Goal: Task Accomplishment & Management: Complete application form

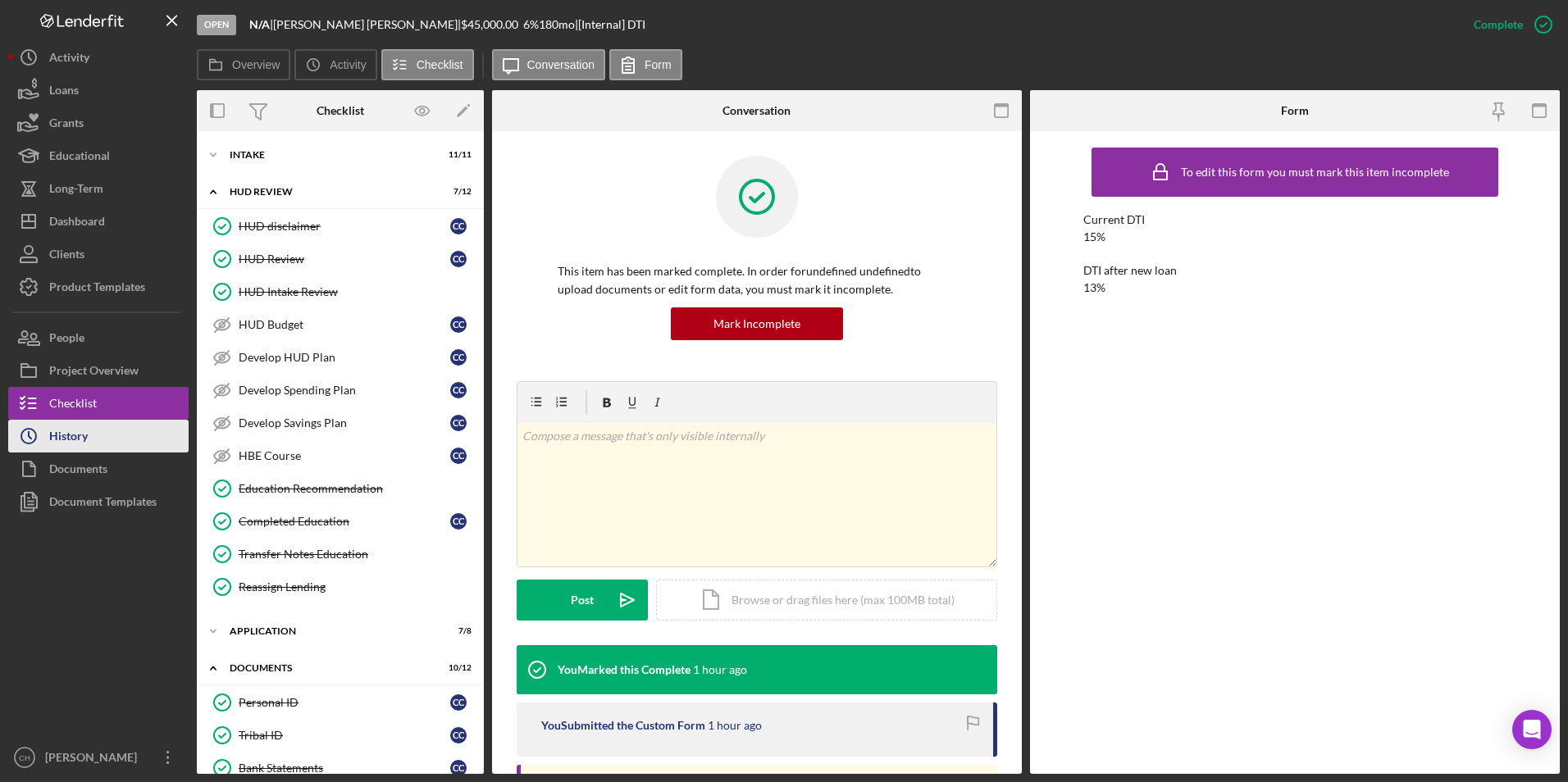
scroll to position [738, 0]
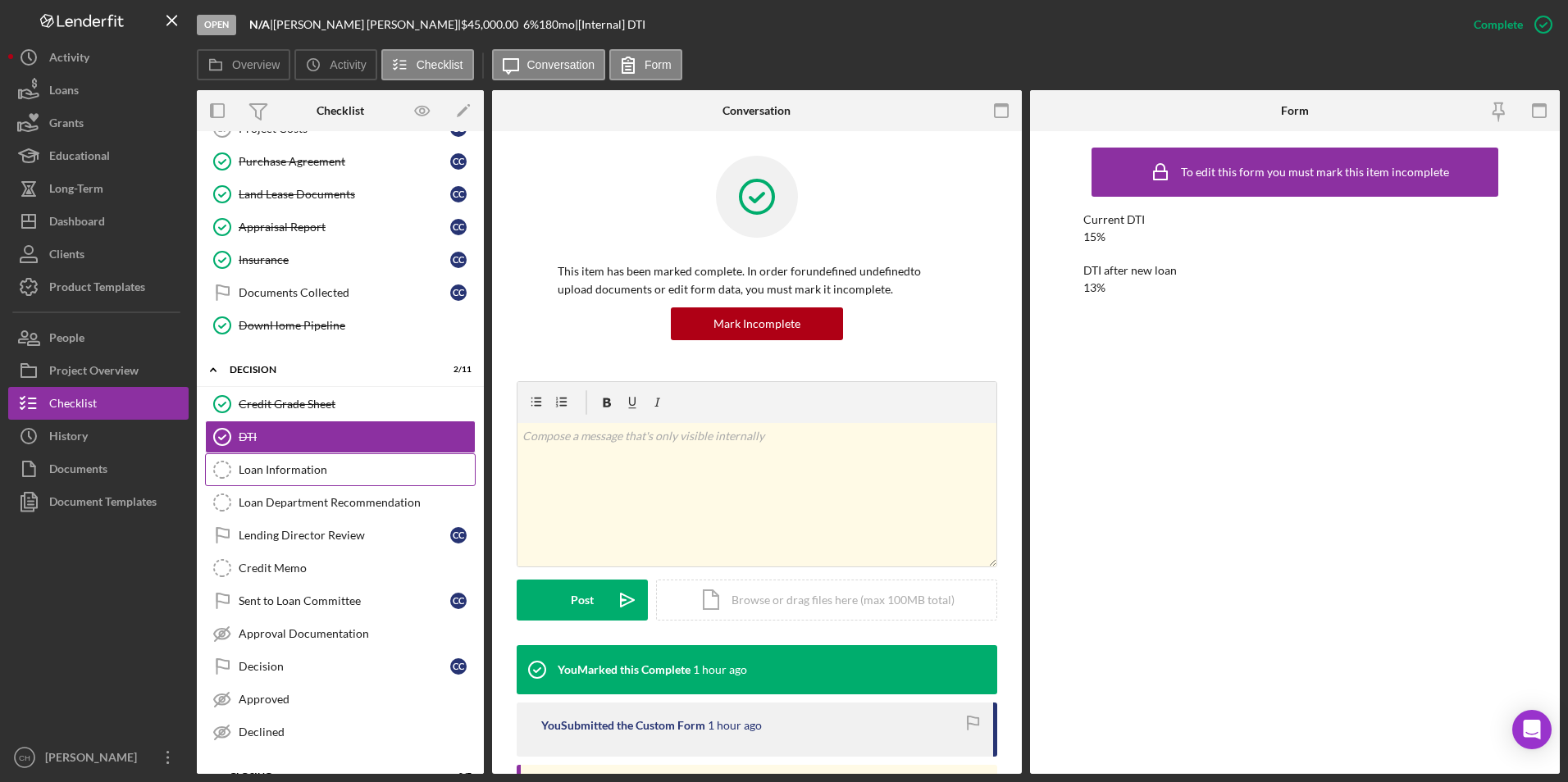
click at [321, 471] on div "Loan Information" at bounding box center [356, 469] width 236 height 13
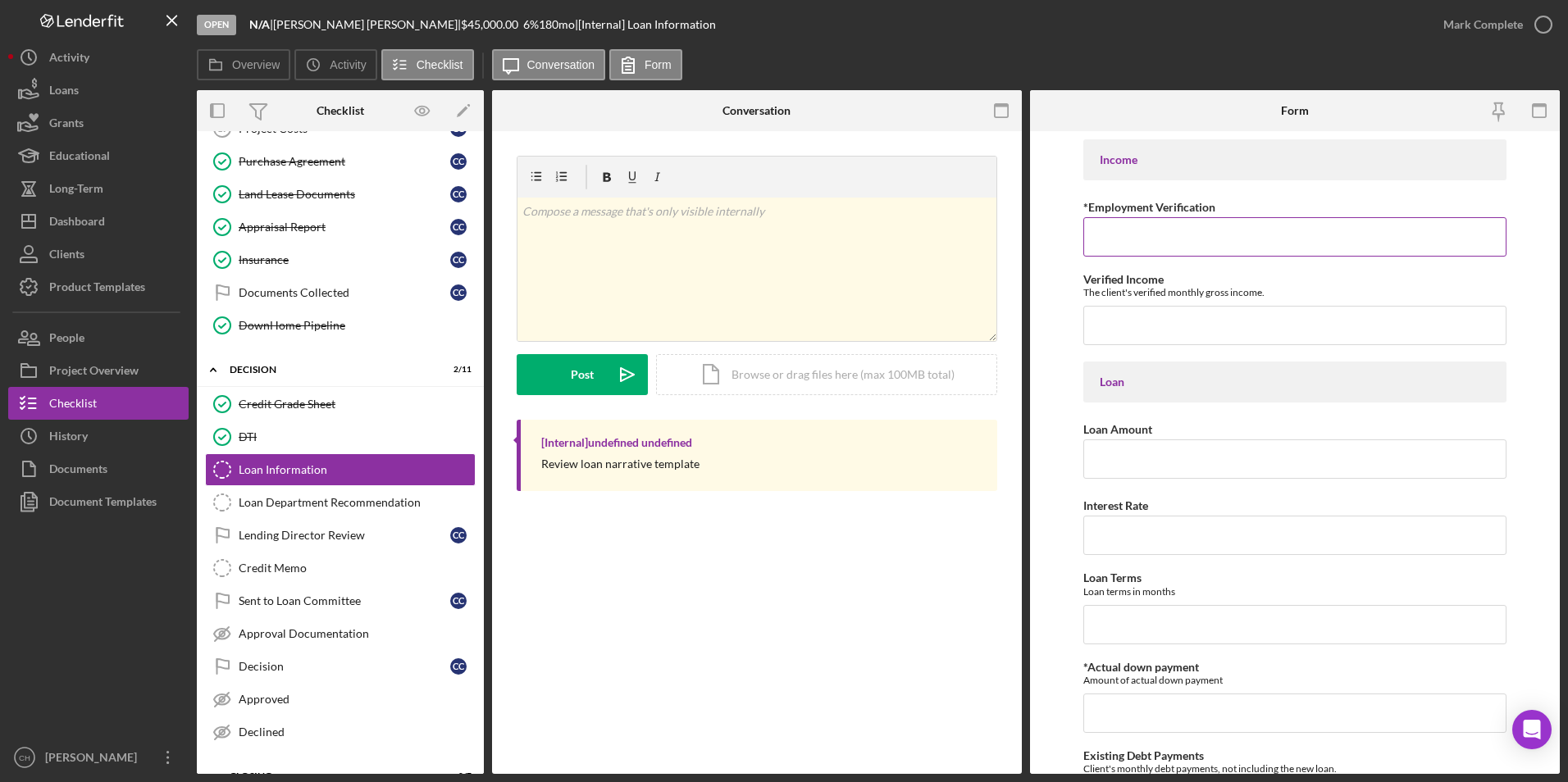
click at [1119, 237] on input "*Employment Verification" at bounding box center [1295, 237] width 424 height 40
type input "Verified employment [DATE]. Start date was [DATE]"
type input "$3,769.60"
type input "$38,532.49"
type input "7.00000%"
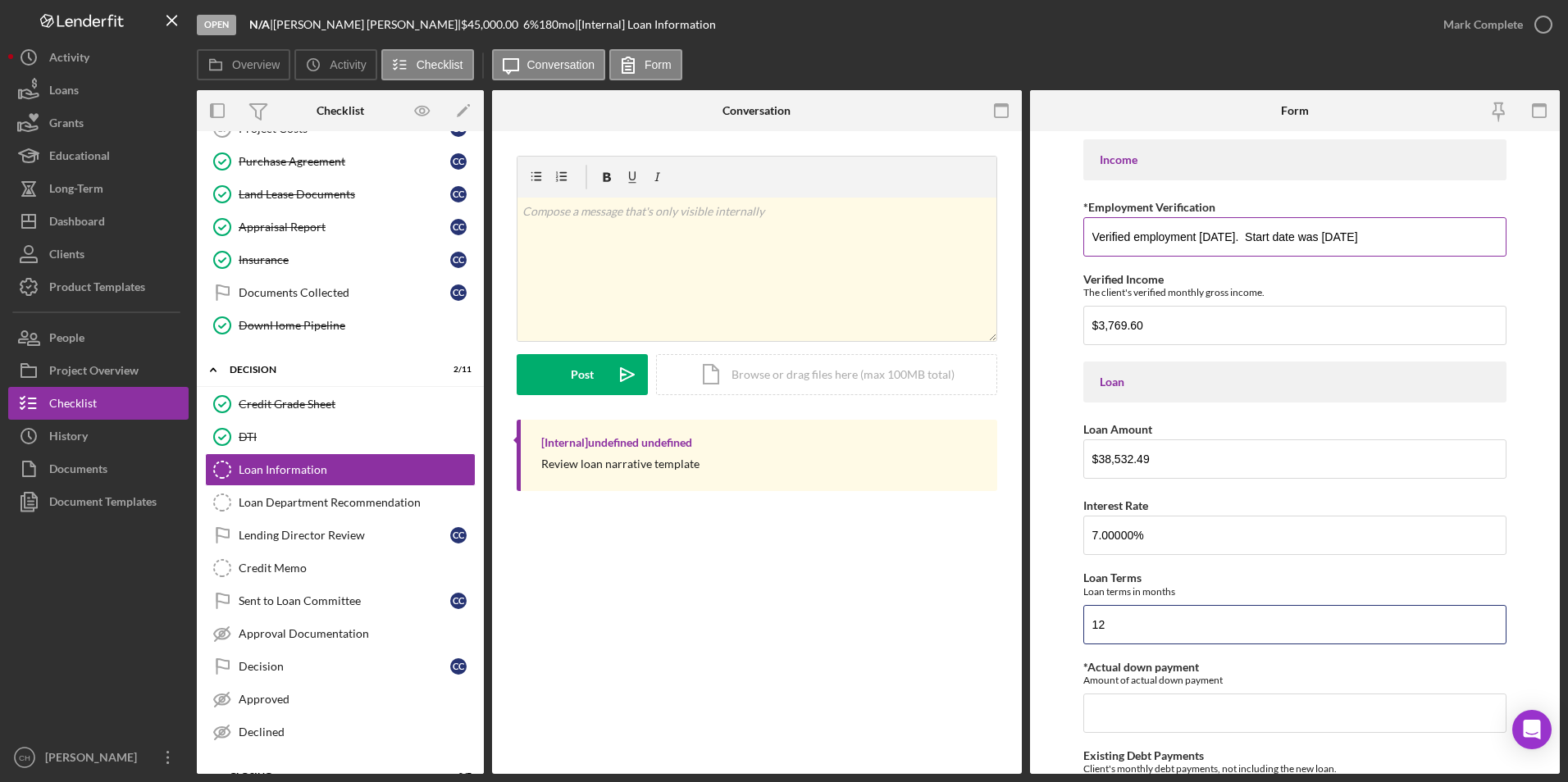
type input "1"
type input "144"
type input "$0"
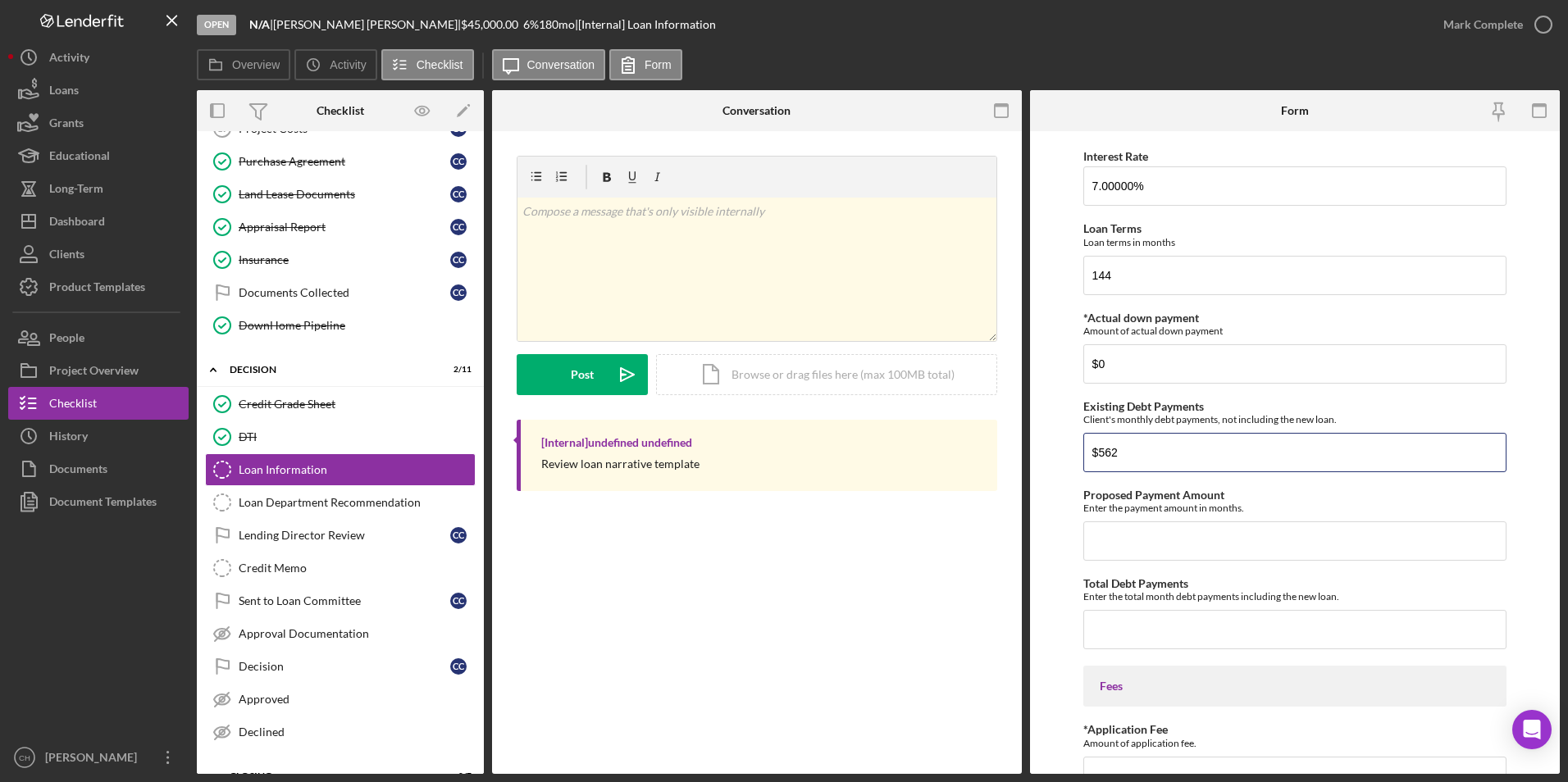
type input "$562"
type input "$4"
type input "$408.16"
type input "$459.16"
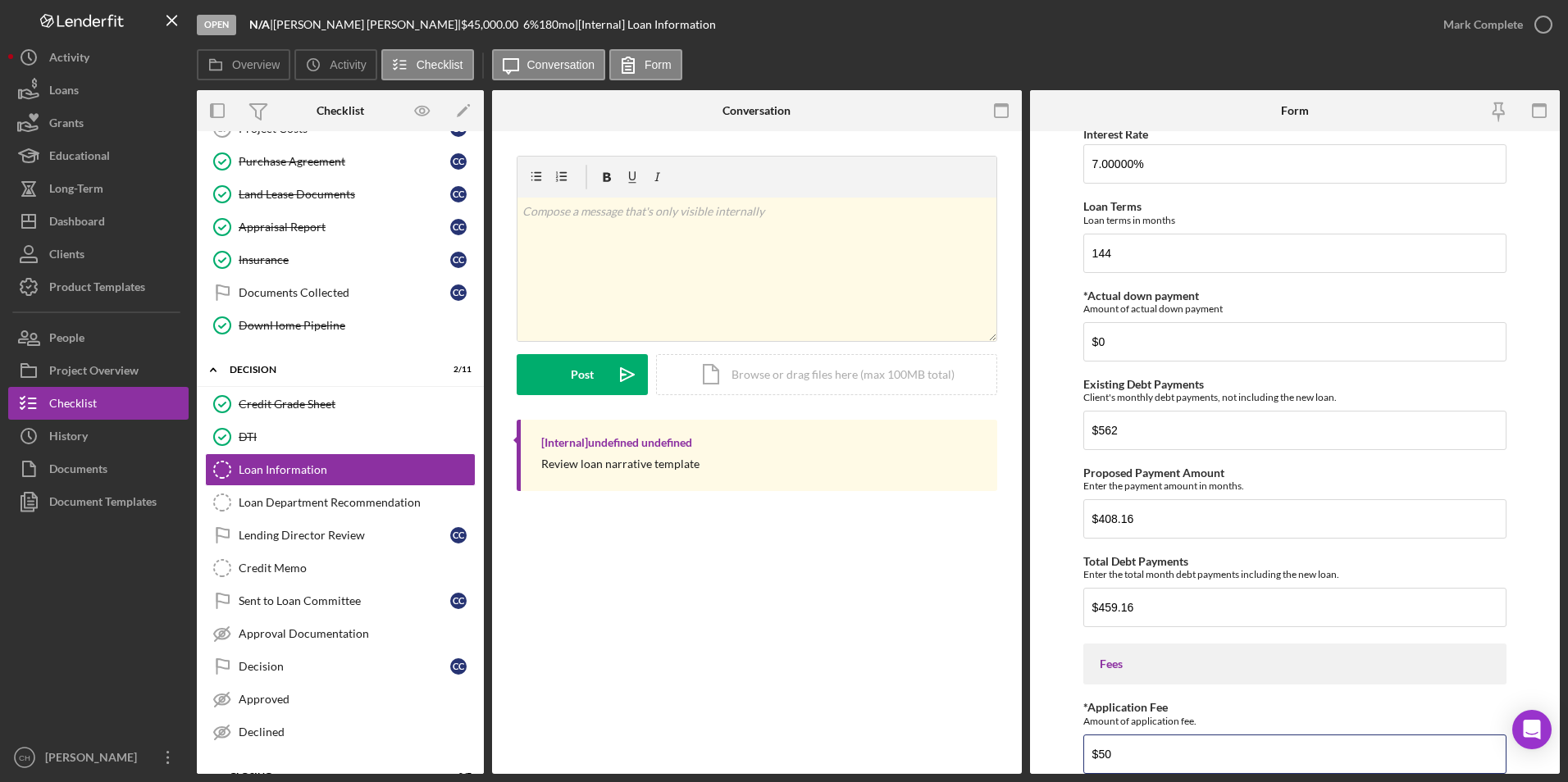
type input "$50"
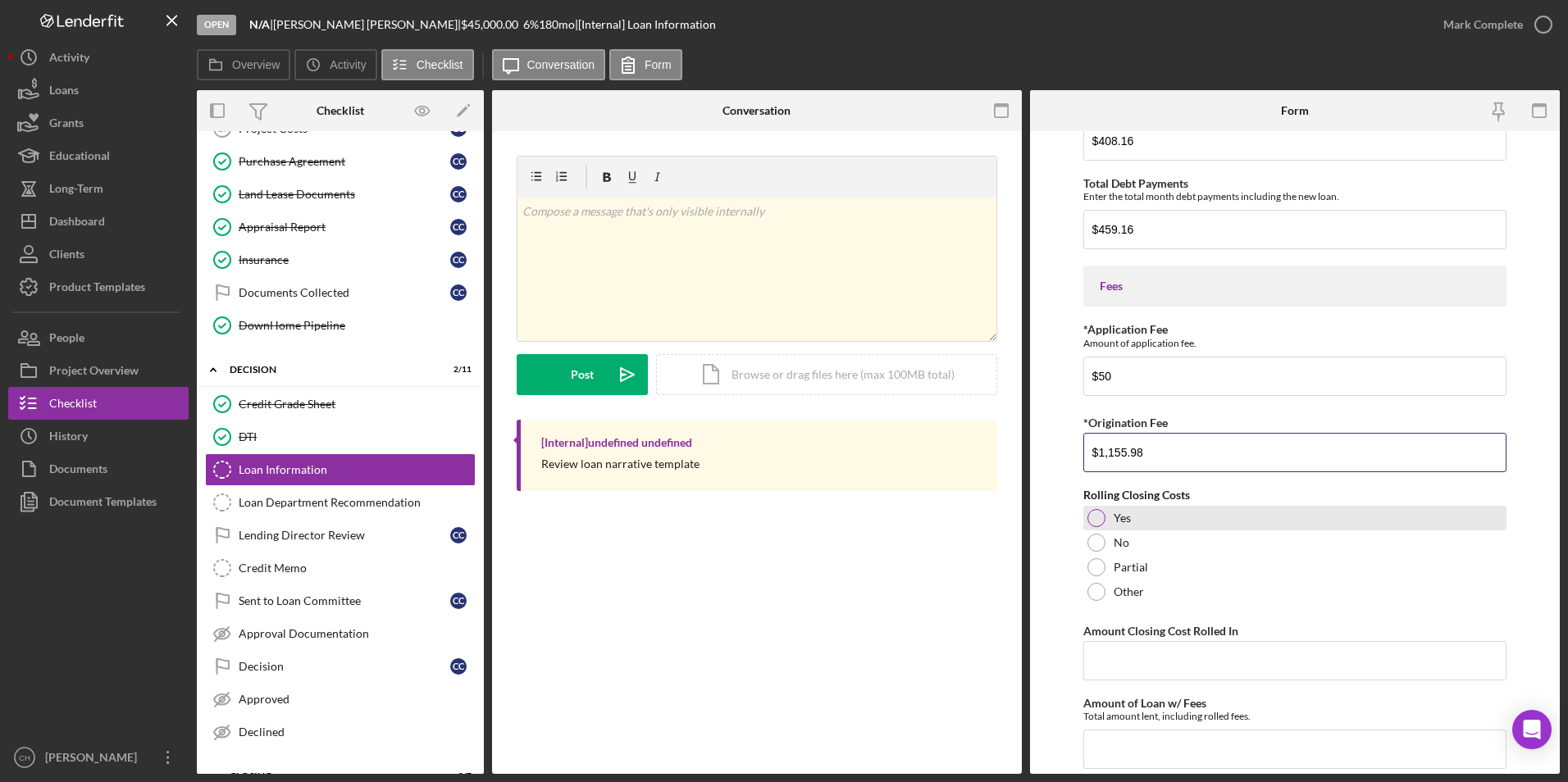
type input "$1,155.98"
click at [1097, 520] on div at bounding box center [1096, 518] width 18 height 18
type input "$1,155.98"
click at [1123, 748] on input "Amount of Loan w/ Fees" at bounding box center [1295, 749] width 424 height 40
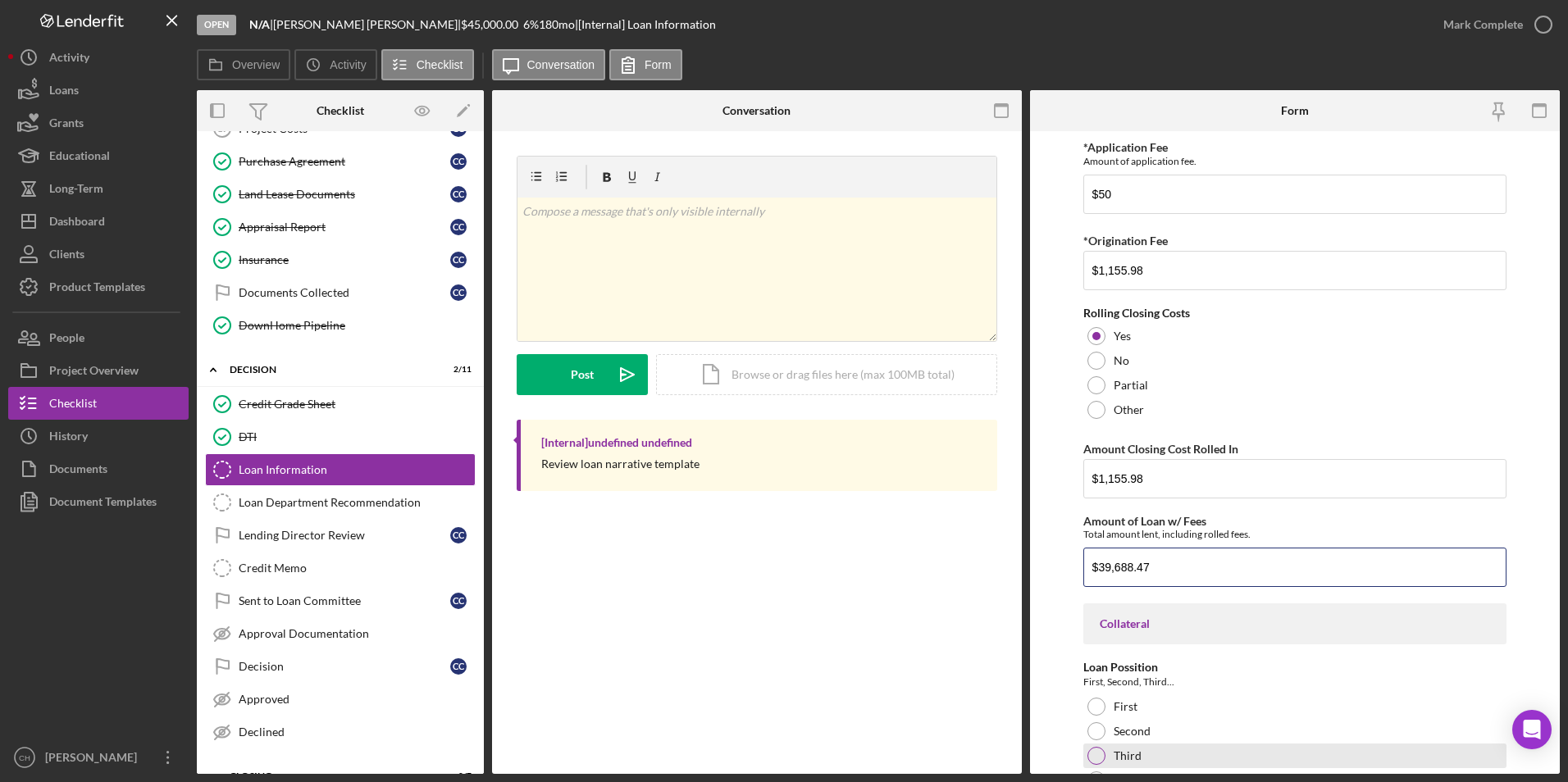
scroll to position [1077, 0]
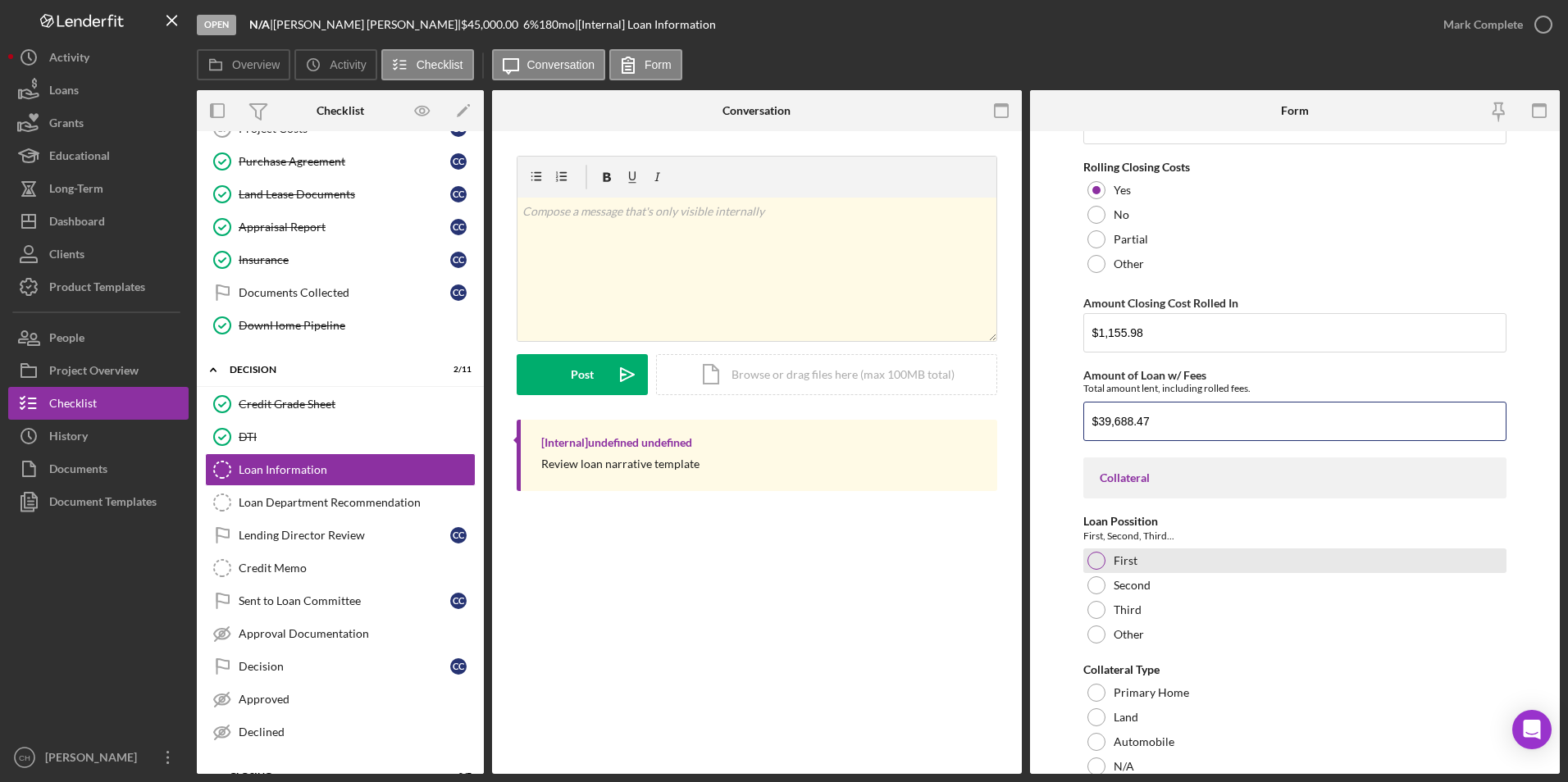
type input "$39,688.47"
click at [1088, 561] on div at bounding box center [1096, 560] width 18 height 18
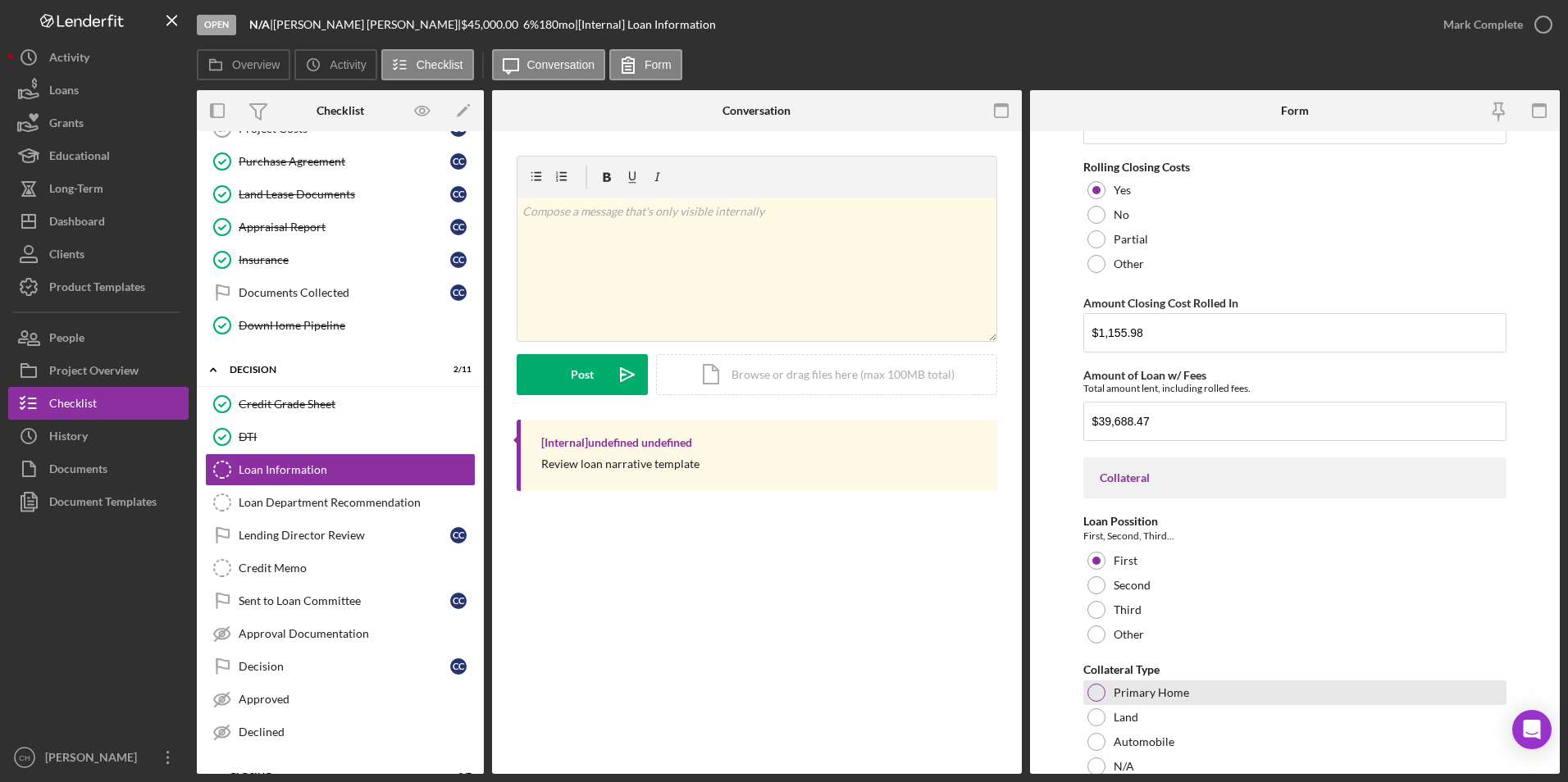
click at [1100, 695] on div at bounding box center [1096, 693] width 18 height 18
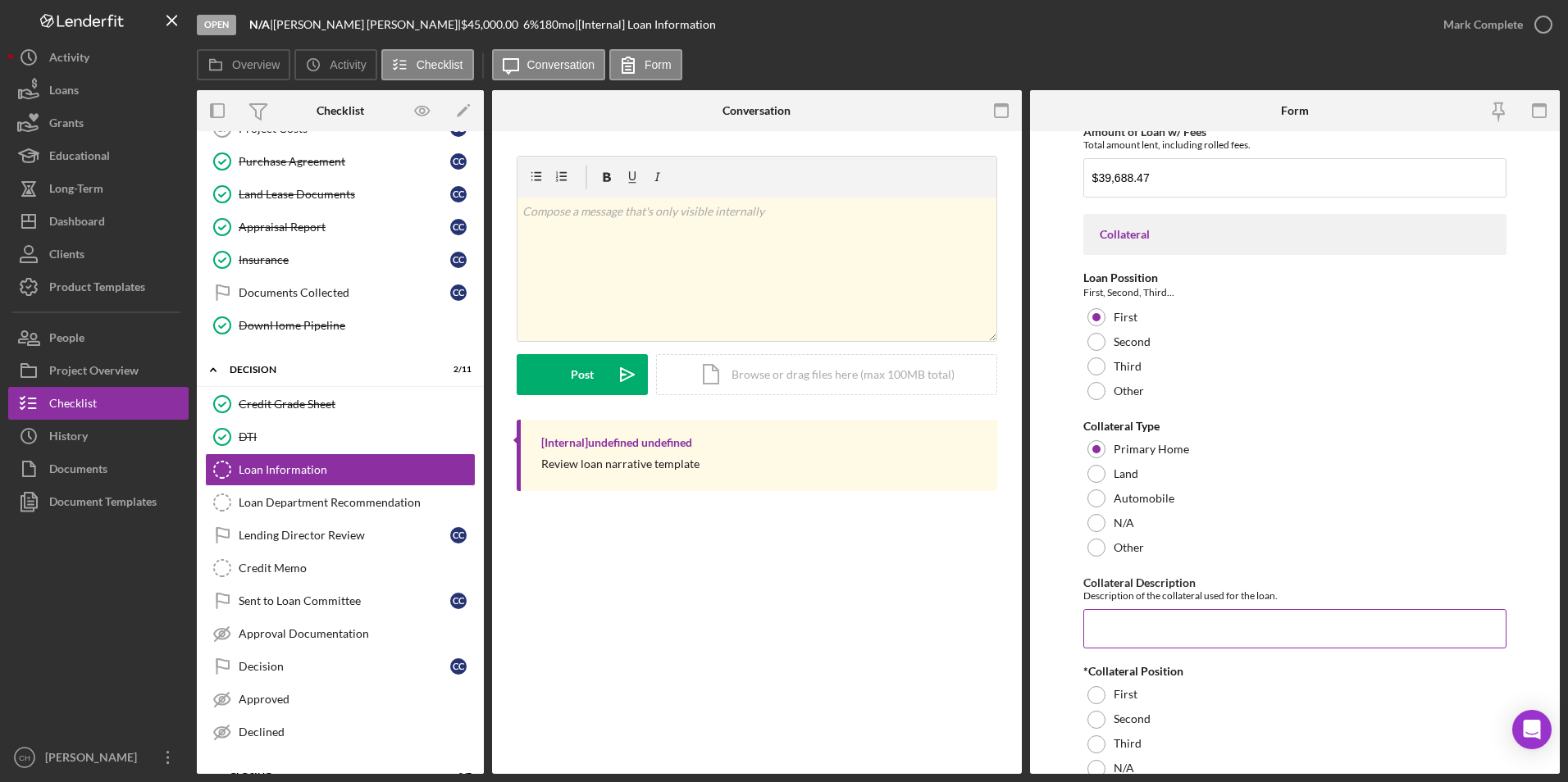
scroll to position [1323, 0]
click at [1107, 622] on input "Collateral Description" at bounding box center [1295, 626] width 424 height 40
type input "Personal home"
click at [1104, 695] on div at bounding box center [1096, 693] width 18 height 18
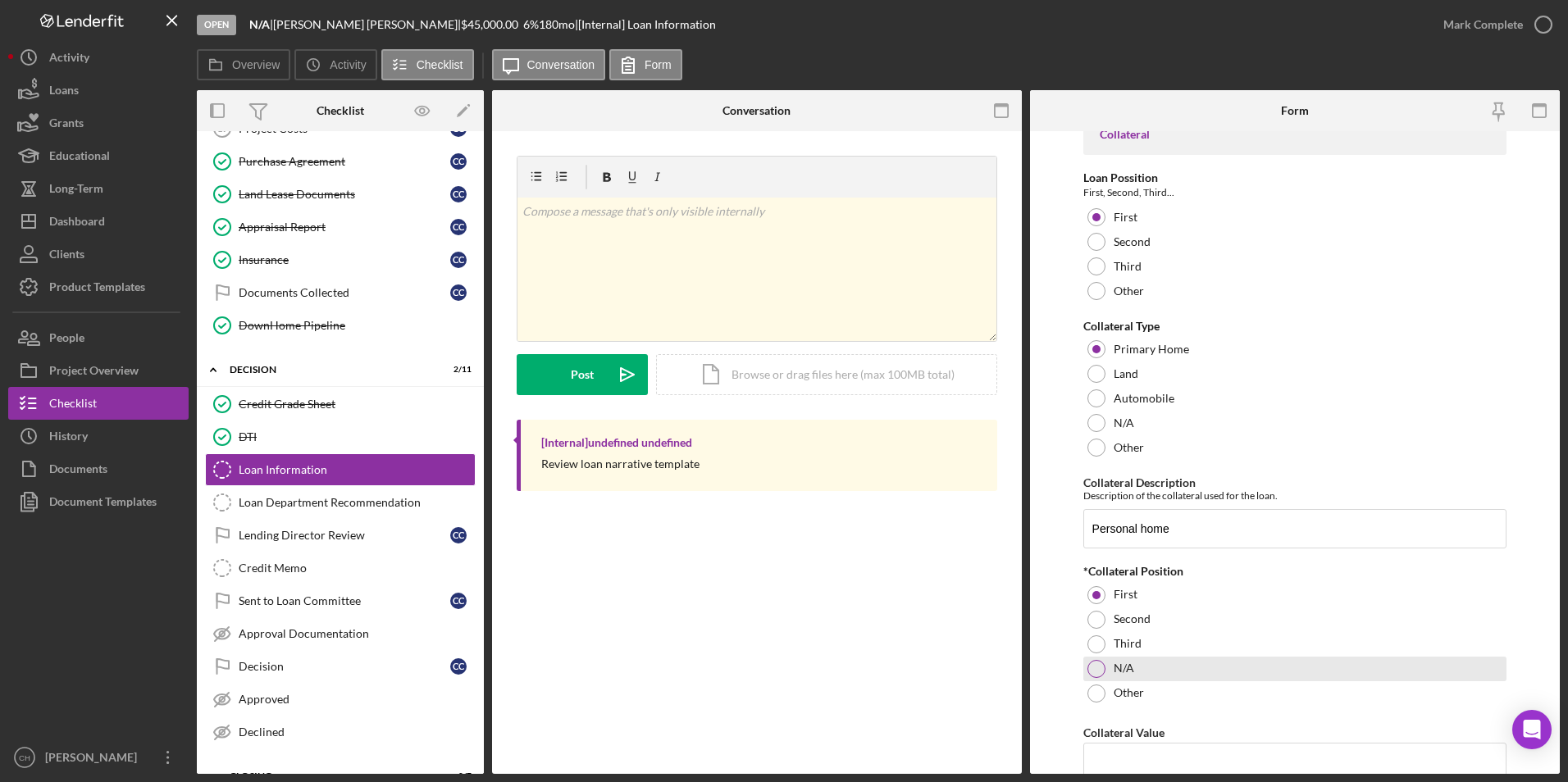
scroll to position [1487, 0]
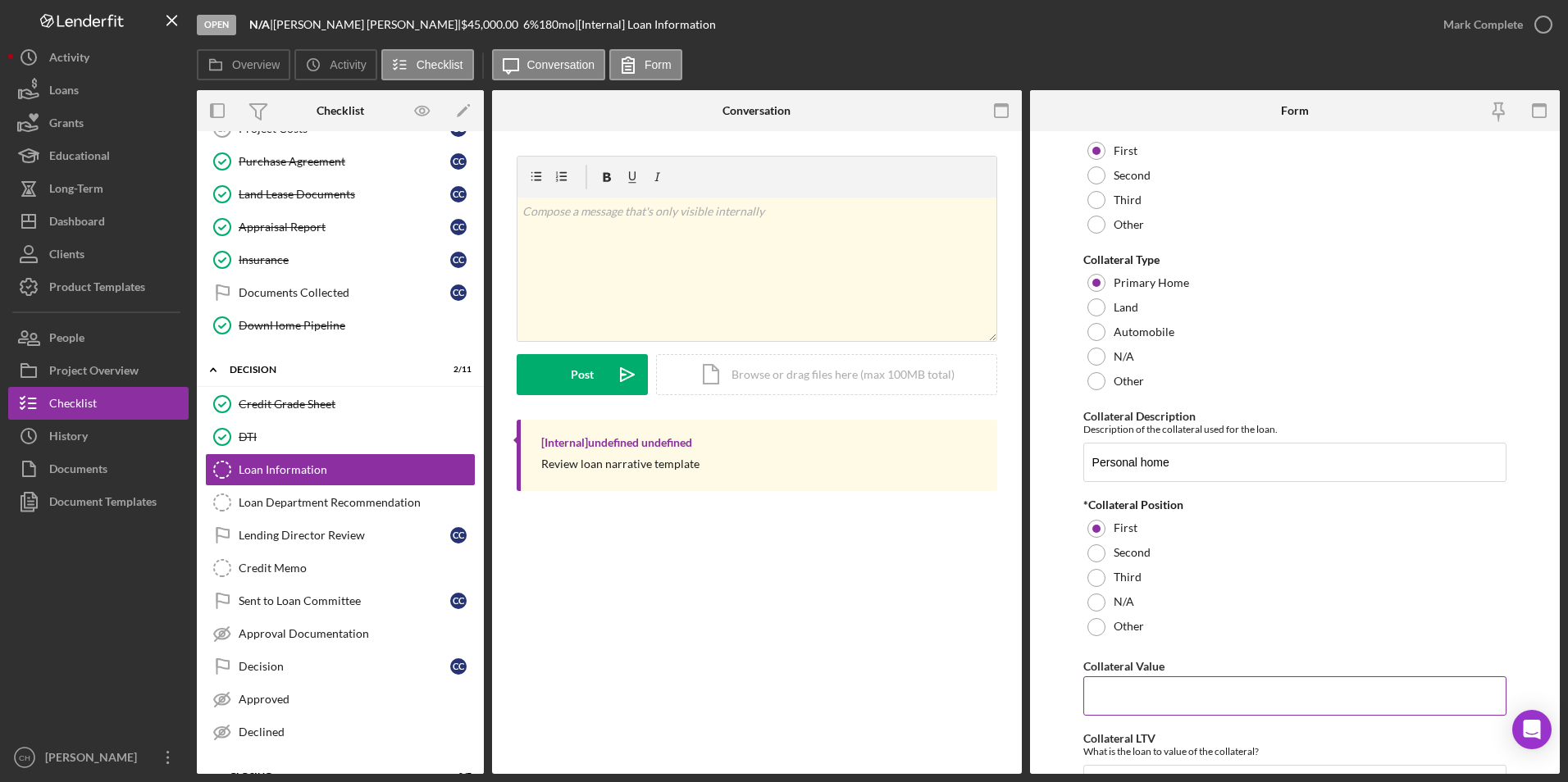
click at [1130, 695] on input "Collateral Value" at bounding box center [1295, 695] width 424 height 40
type input "$185,172"
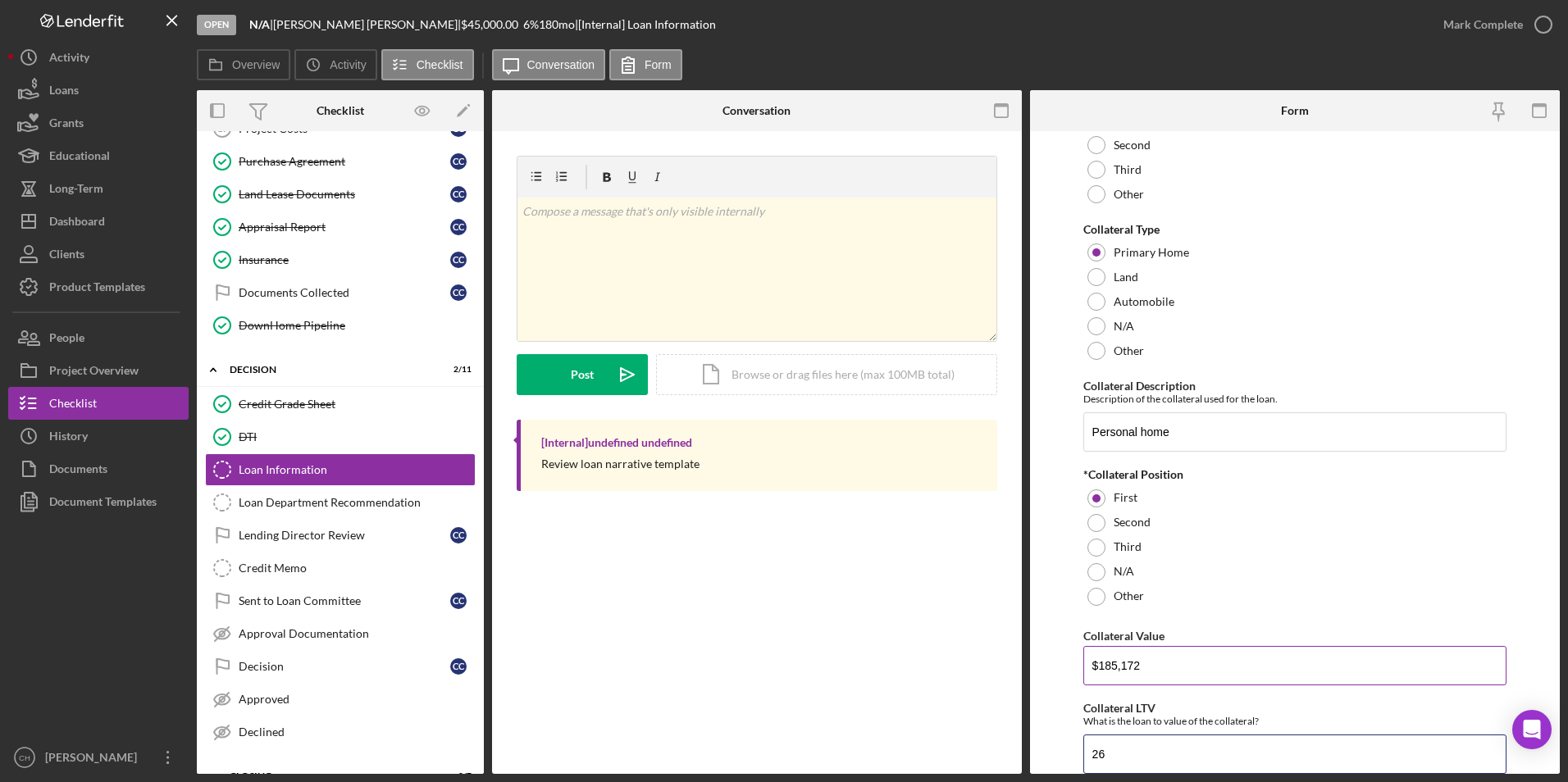
type input "26"
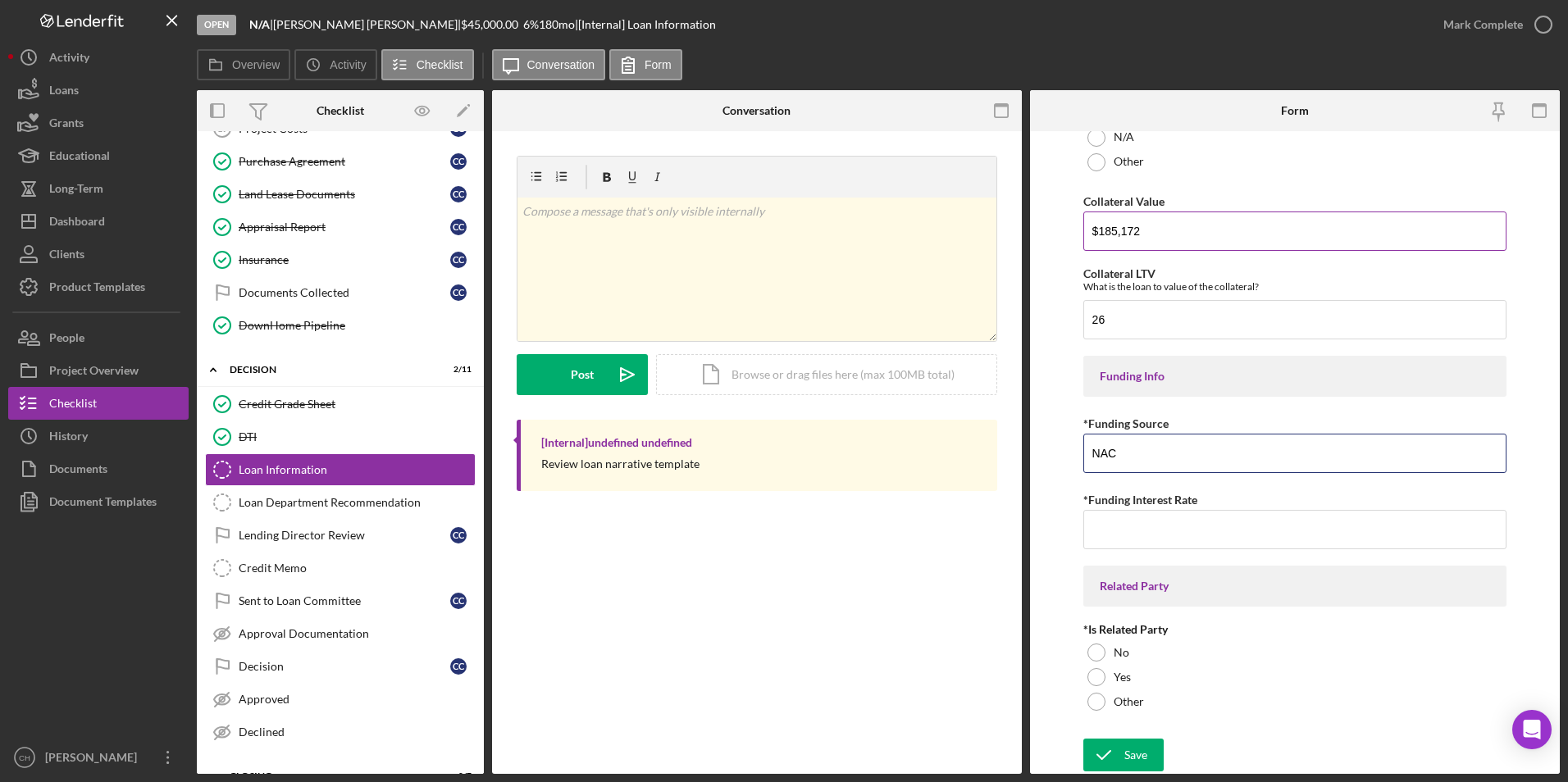
type input "NACA"
type input "0.00000%"
click at [1092, 653] on div at bounding box center [1096, 652] width 18 height 18
click at [1108, 751] on icon "submit" at bounding box center [1103, 755] width 41 height 41
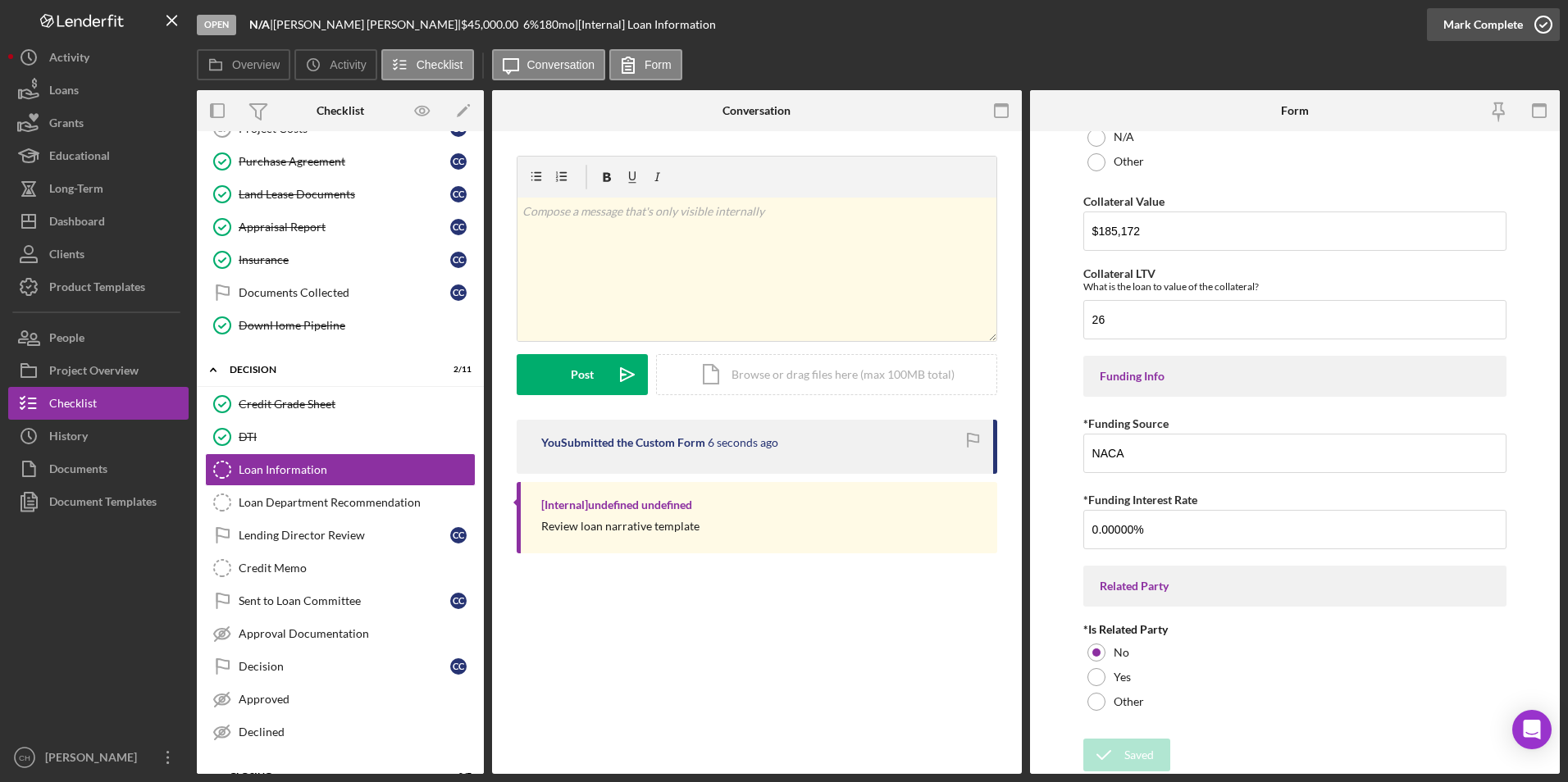
click at [1496, 28] on div "Mark Complete" at bounding box center [1483, 24] width 80 height 33
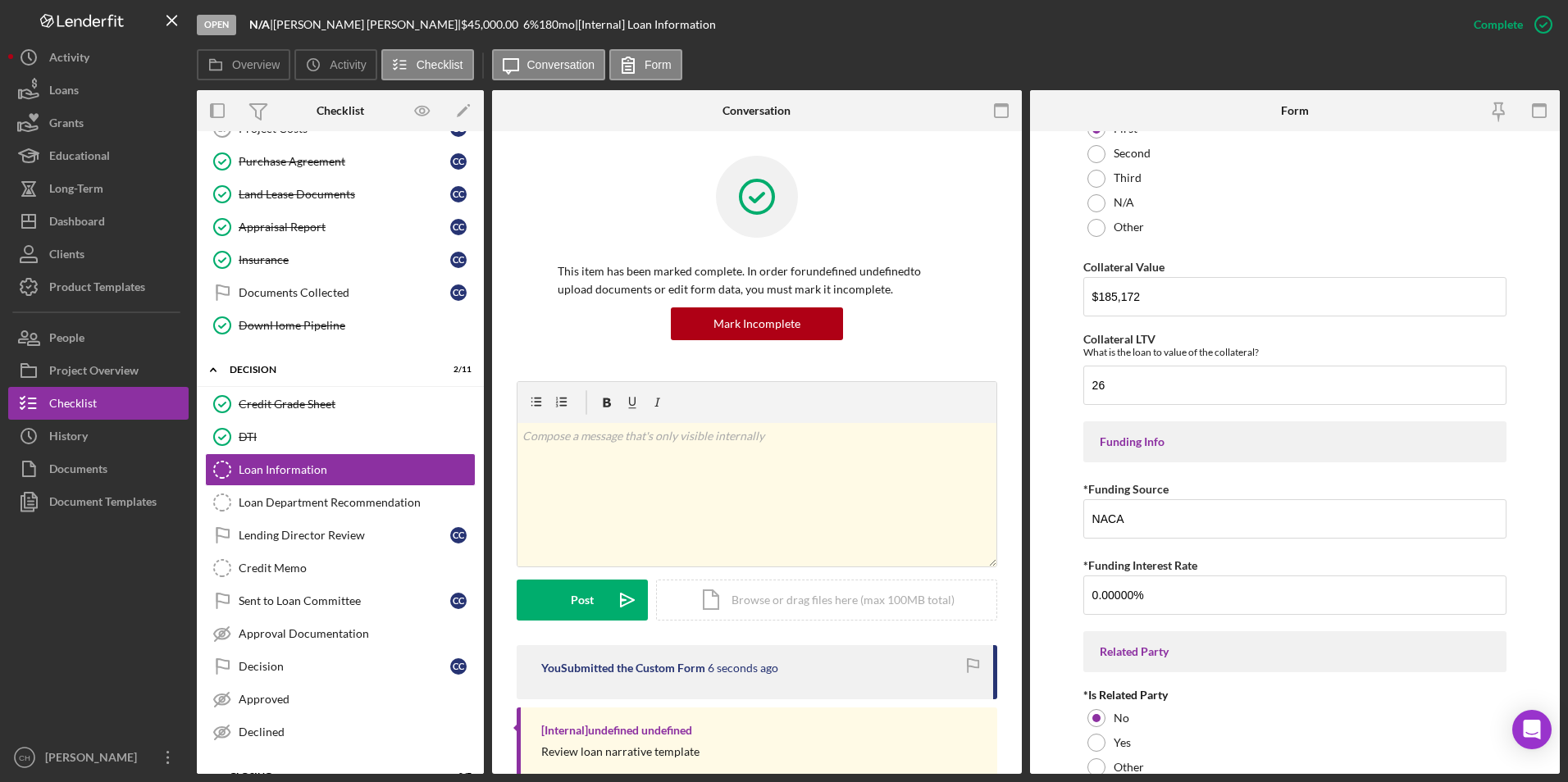
scroll to position [2017, 0]
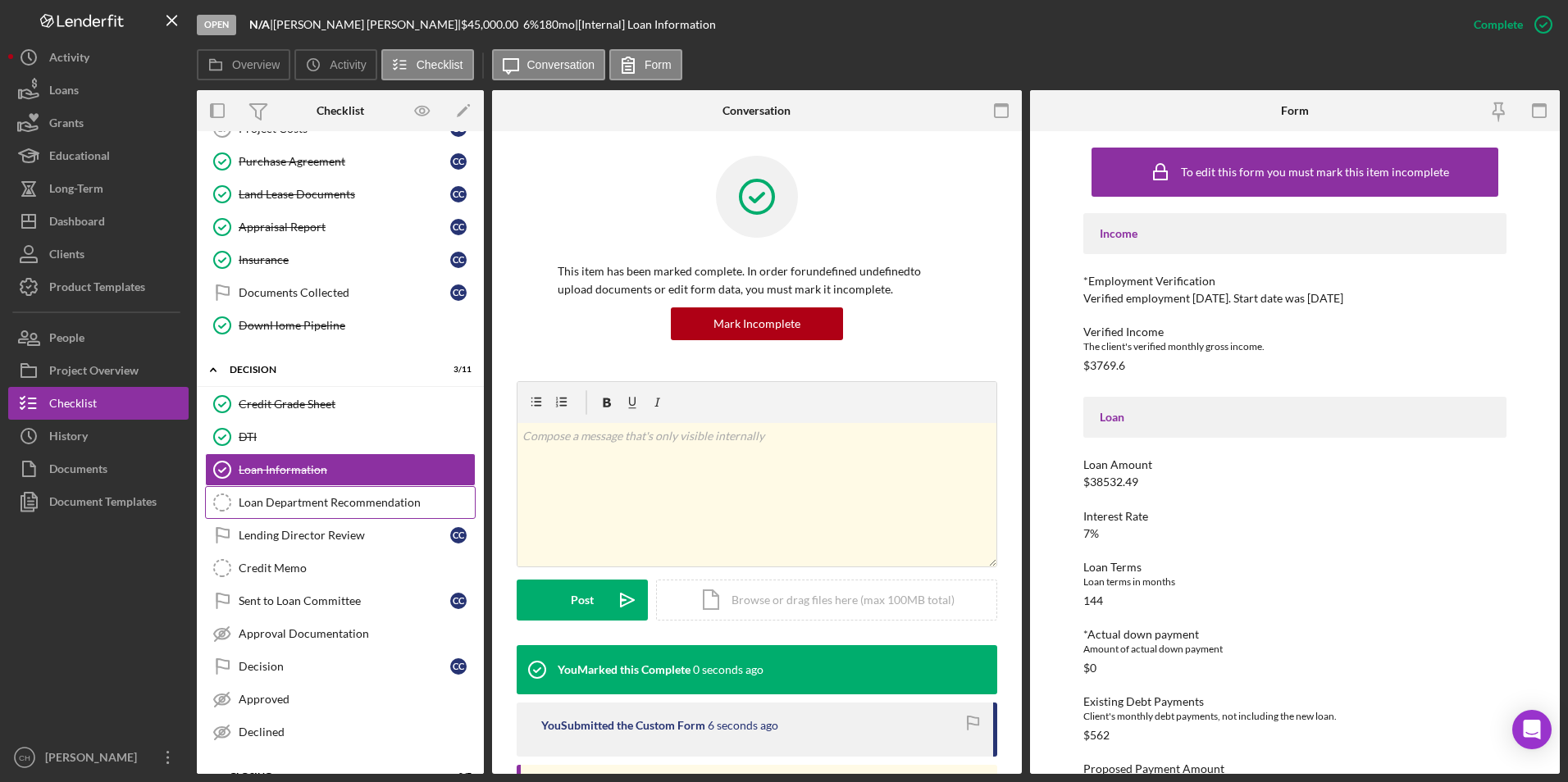
click at [285, 498] on div "Loan Department Recommendation" at bounding box center [356, 502] width 236 height 13
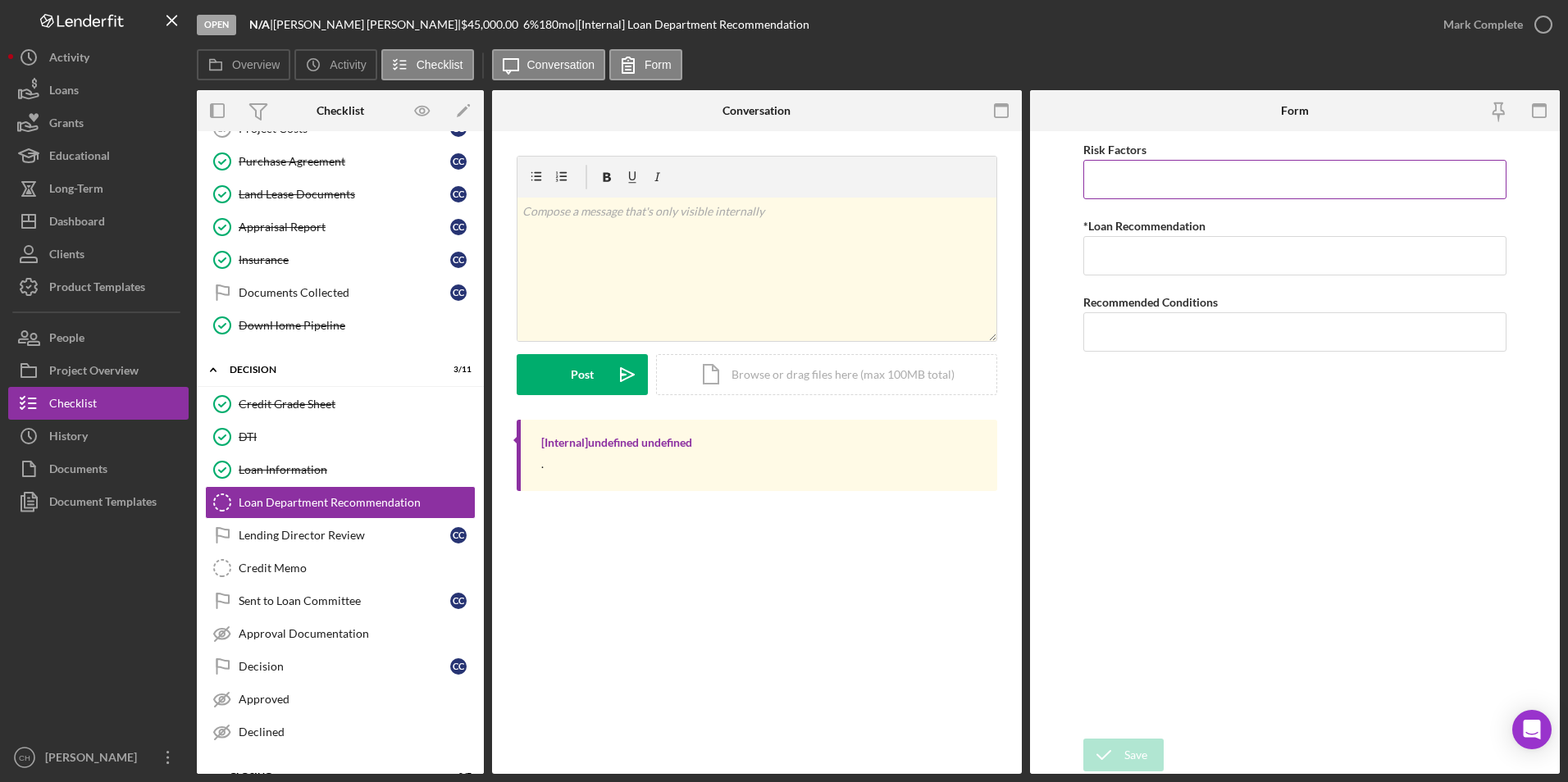
click at [1115, 190] on input "Risk Factors" at bounding box center [1295, 179] width 424 height 40
type input "None at this time"
type input "Approve"
type input "Payroll deductions"
click at [1124, 739] on div "Save Save" at bounding box center [1295, 756] width 424 height 35
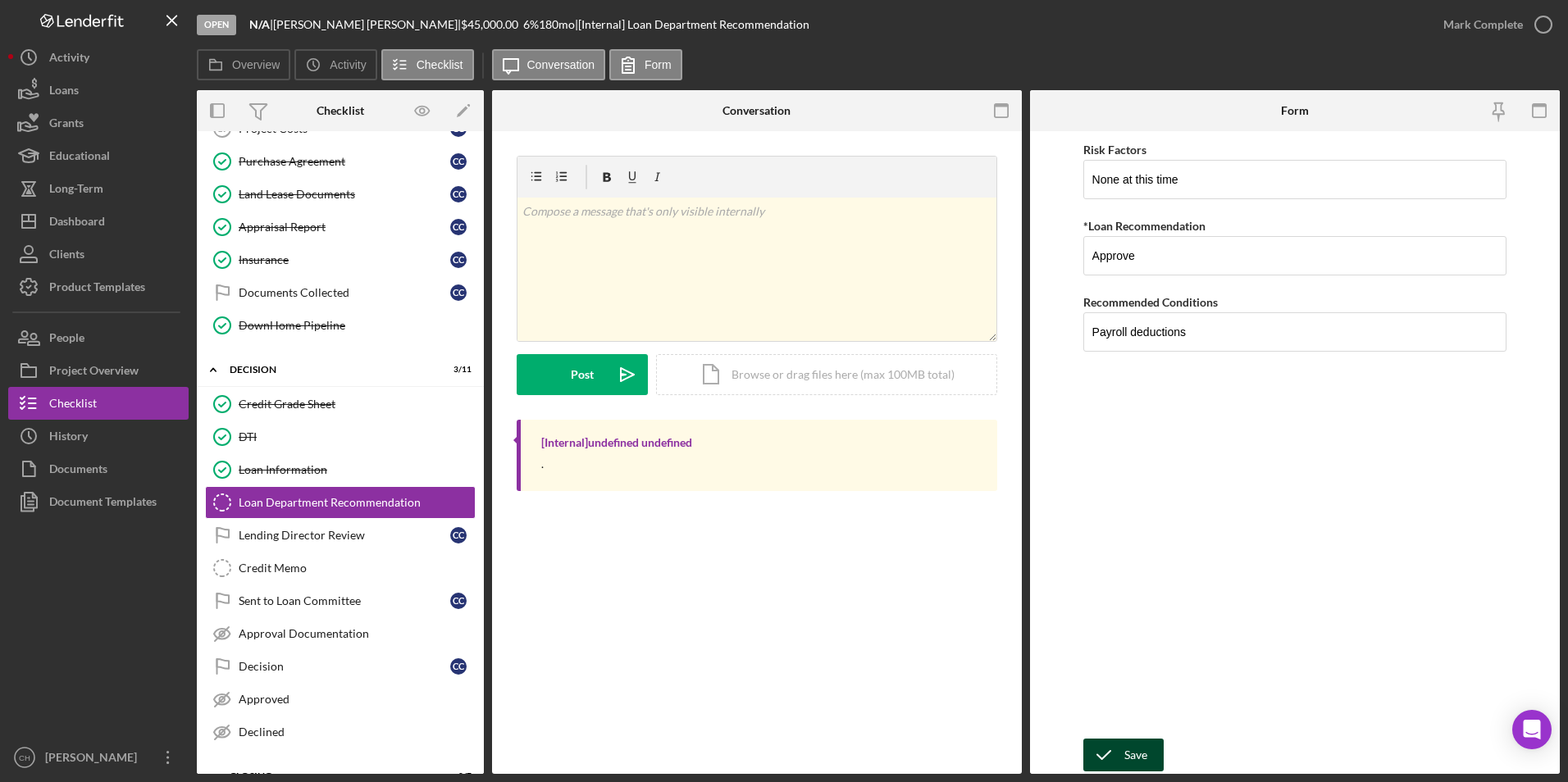
click at [1127, 749] on div "Save" at bounding box center [1136, 755] width 23 height 33
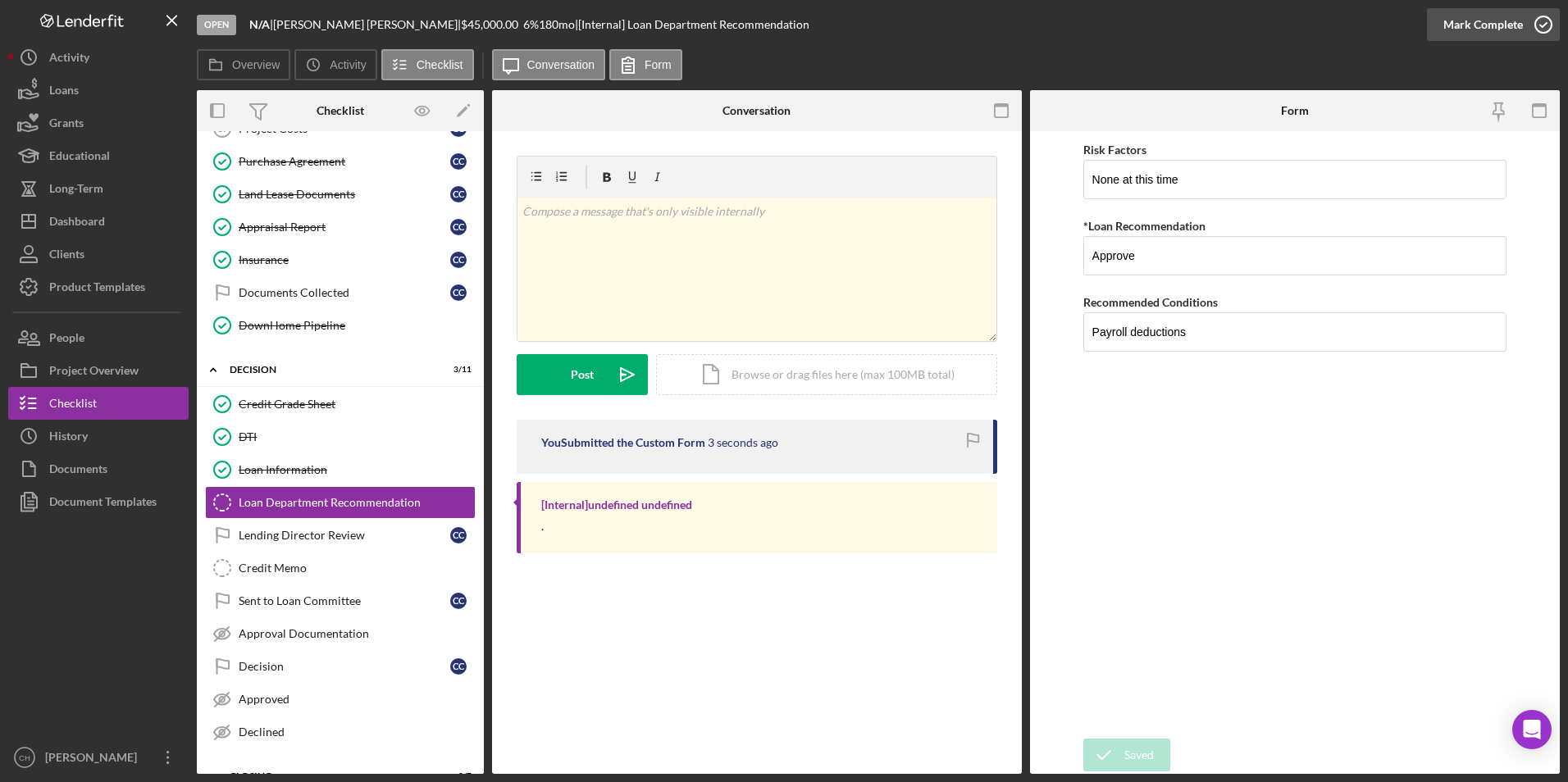
click at [1486, 28] on div "Mark Complete" at bounding box center [1483, 24] width 80 height 33
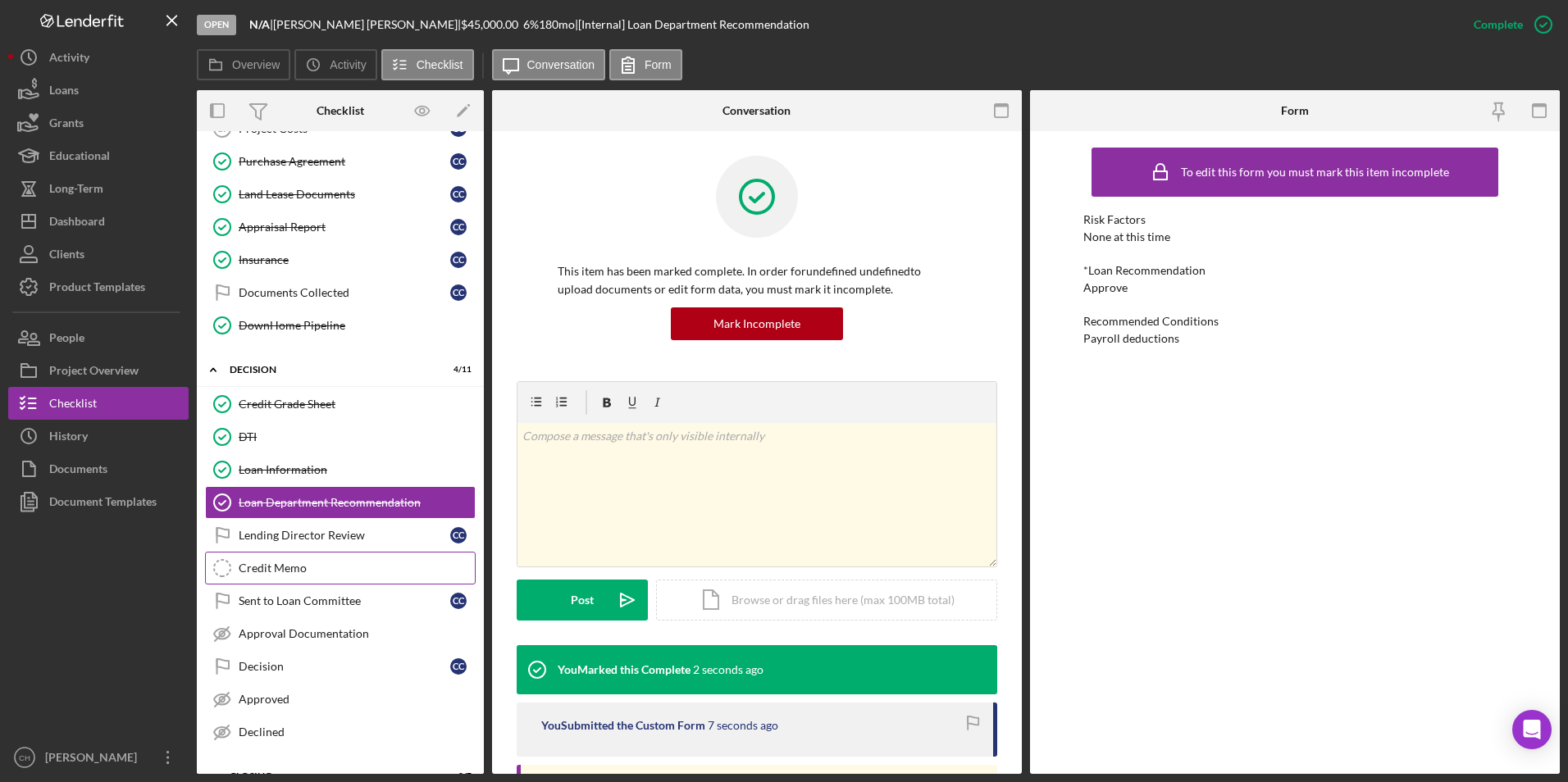
click at [276, 564] on div "Credit Memo" at bounding box center [356, 567] width 236 height 13
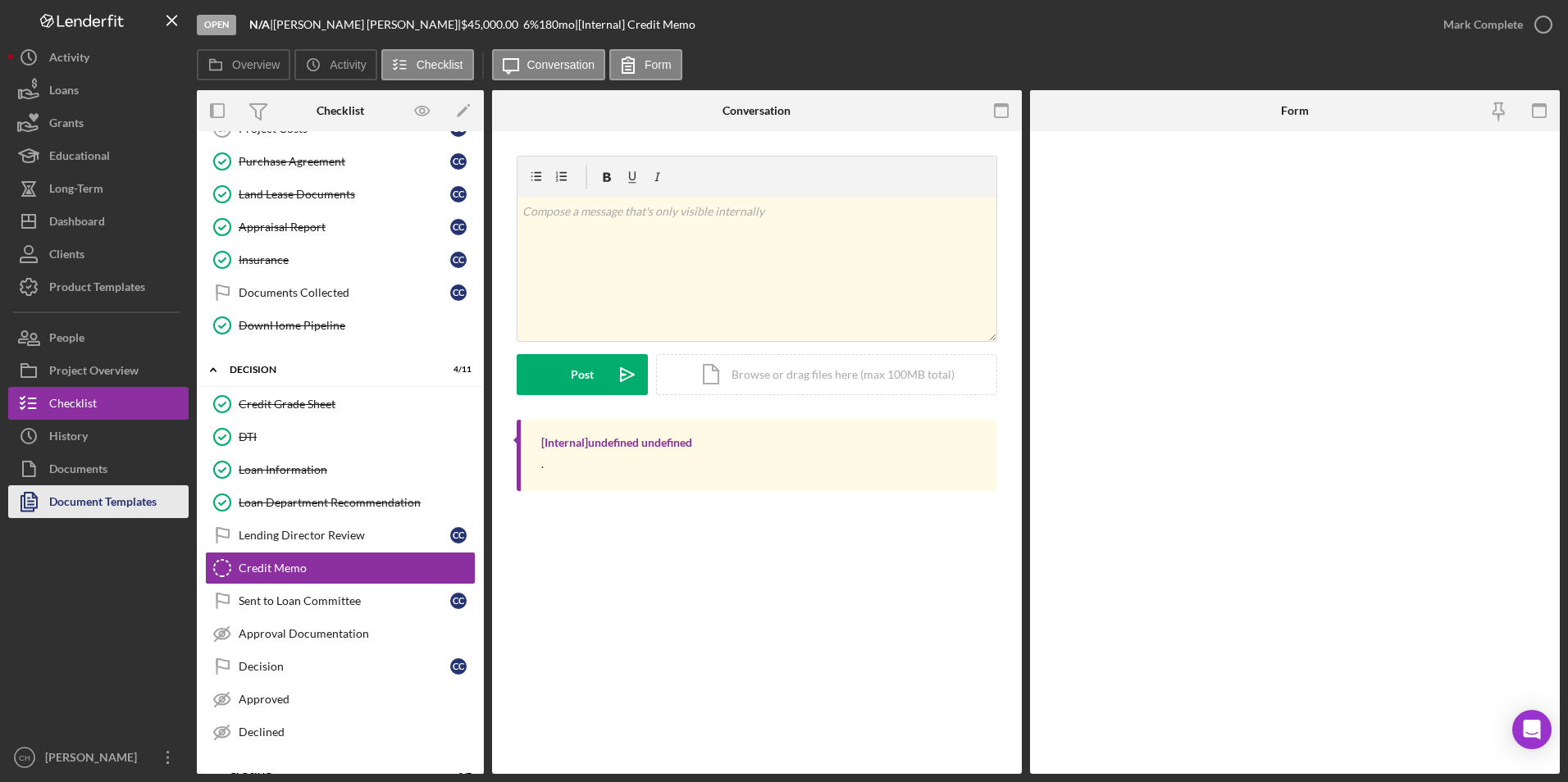
click at [65, 501] on div "Document Templates" at bounding box center [103, 504] width 108 height 37
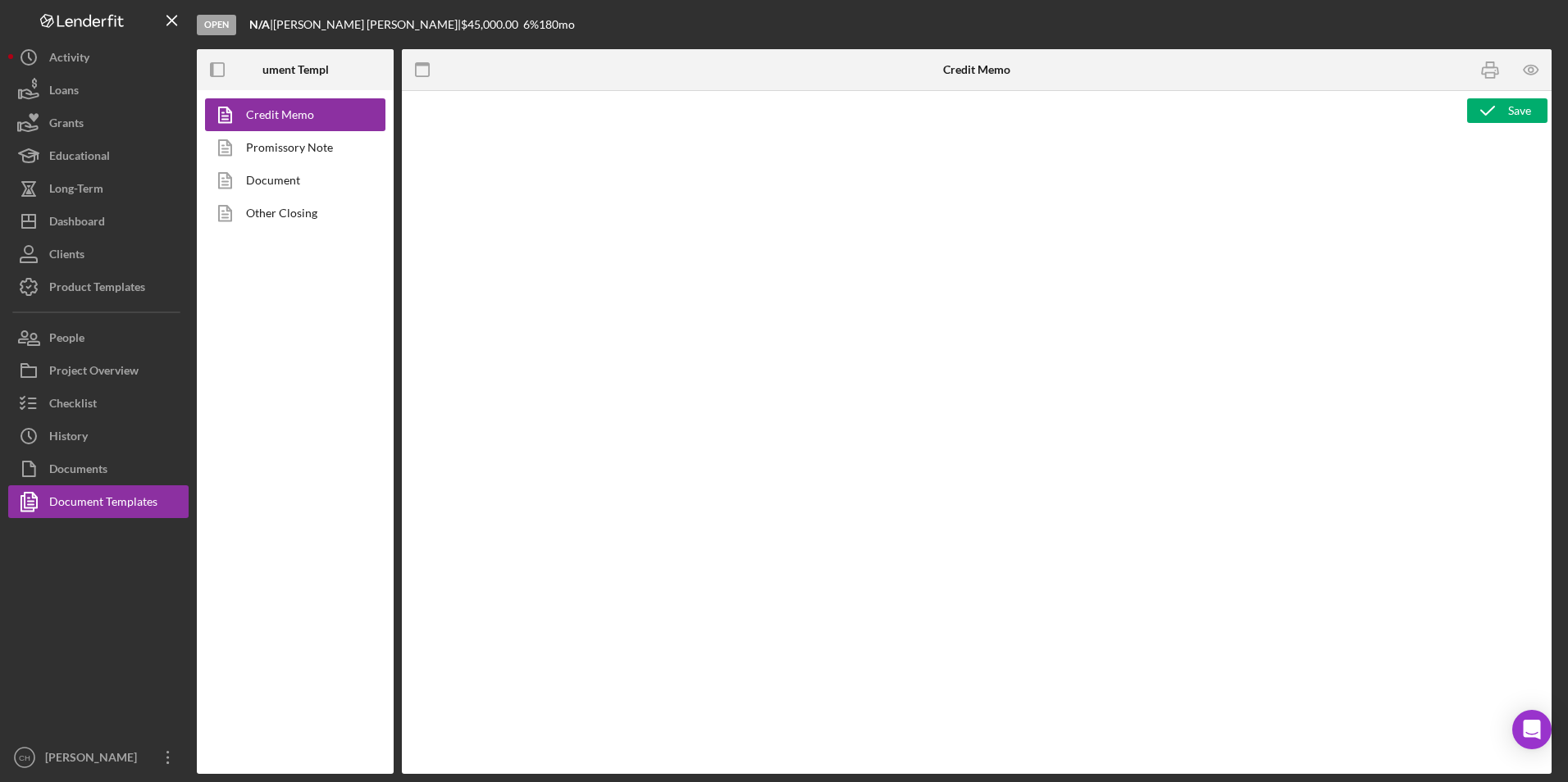
type textarea "<p style="text-align: center;"><span style="font-size: 18pt;"><strong>[US_STATE…"
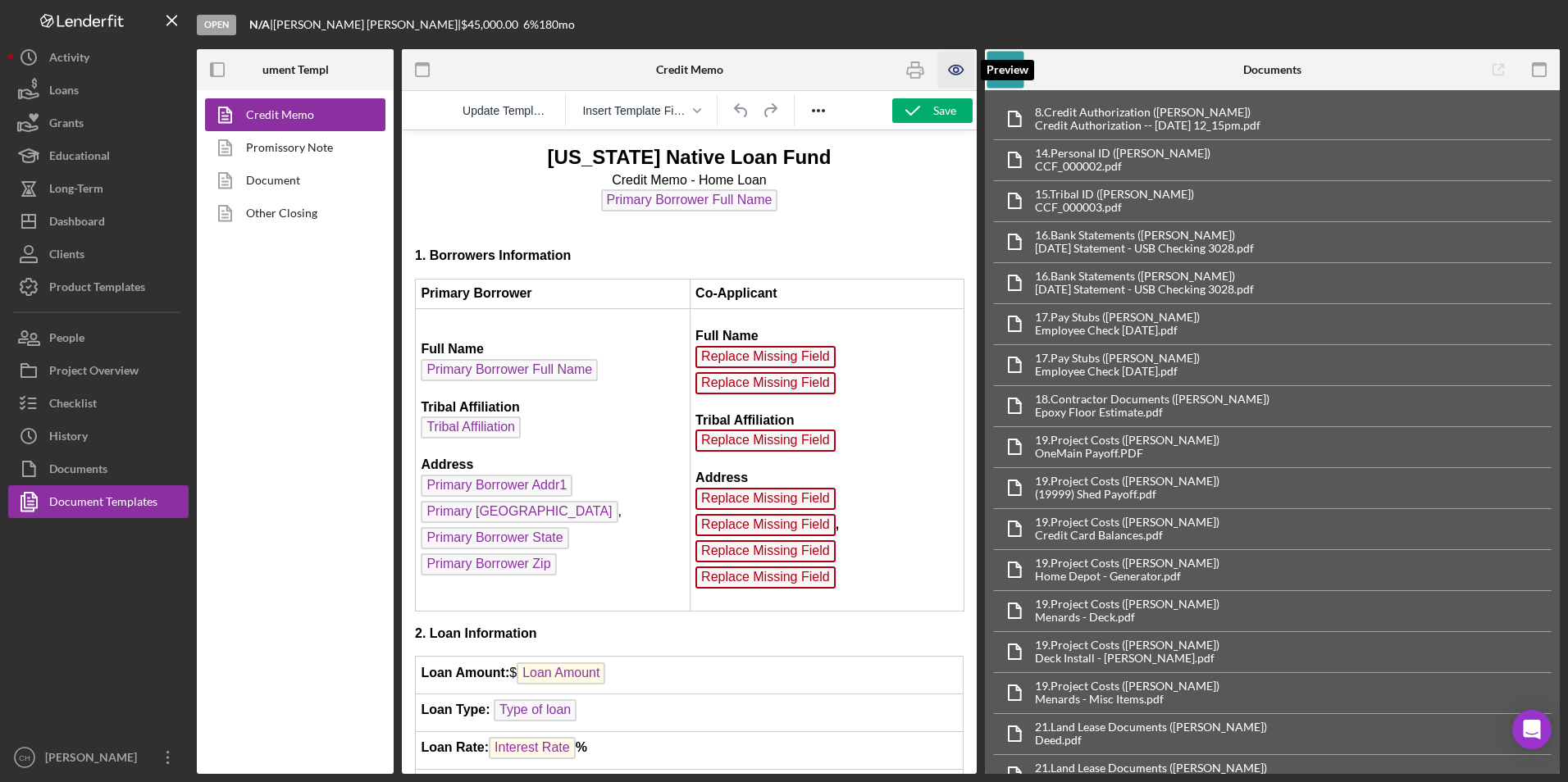
click at [955, 71] on icon "button" at bounding box center [956, 70] width 37 height 37
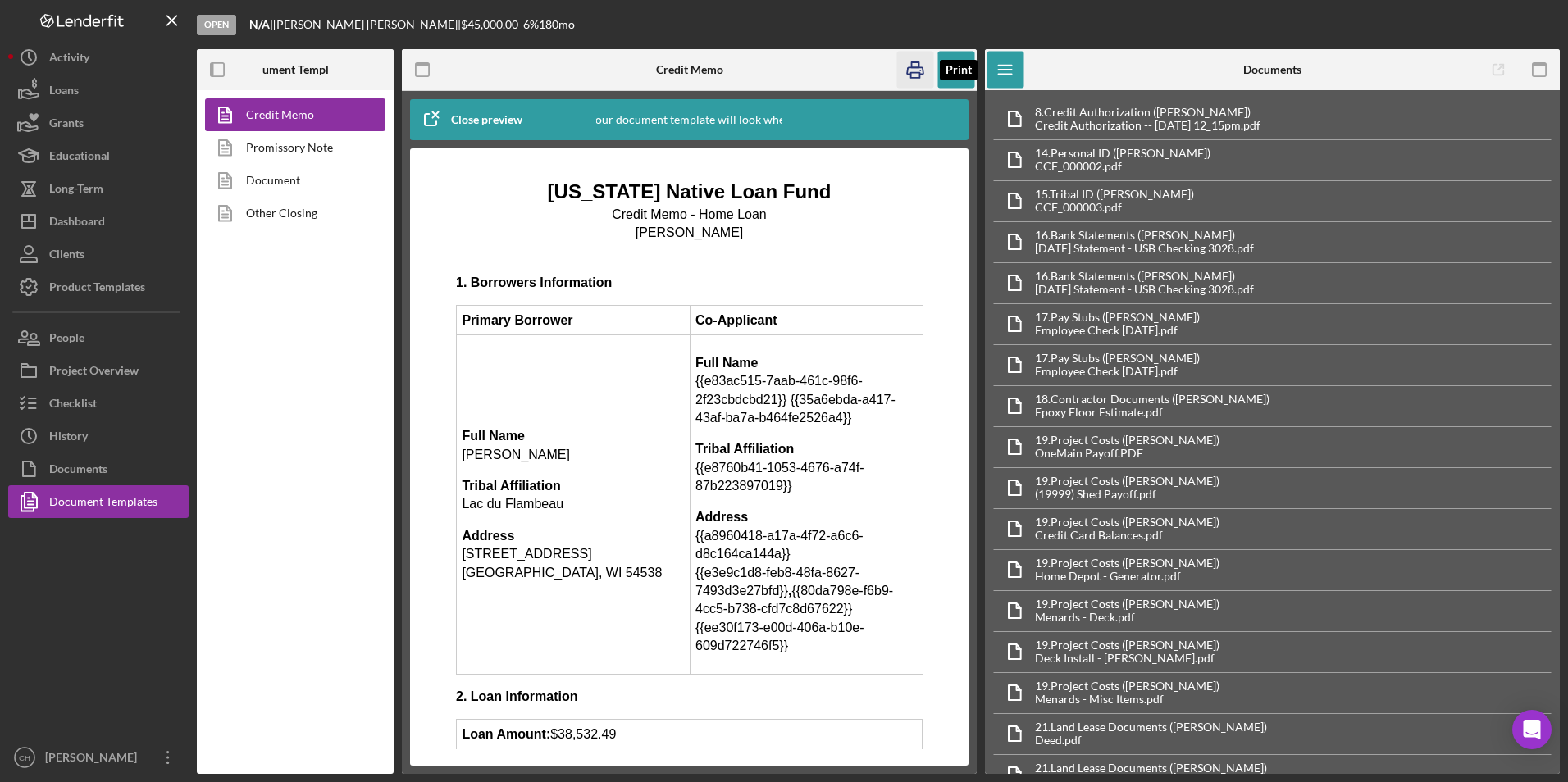
click at [910, 66] on icon "button" at bounding box center [916, 70] width 37 height 37
click at [953, 68] on icon "button" at bounding box center [956, 70] width 37 height 37
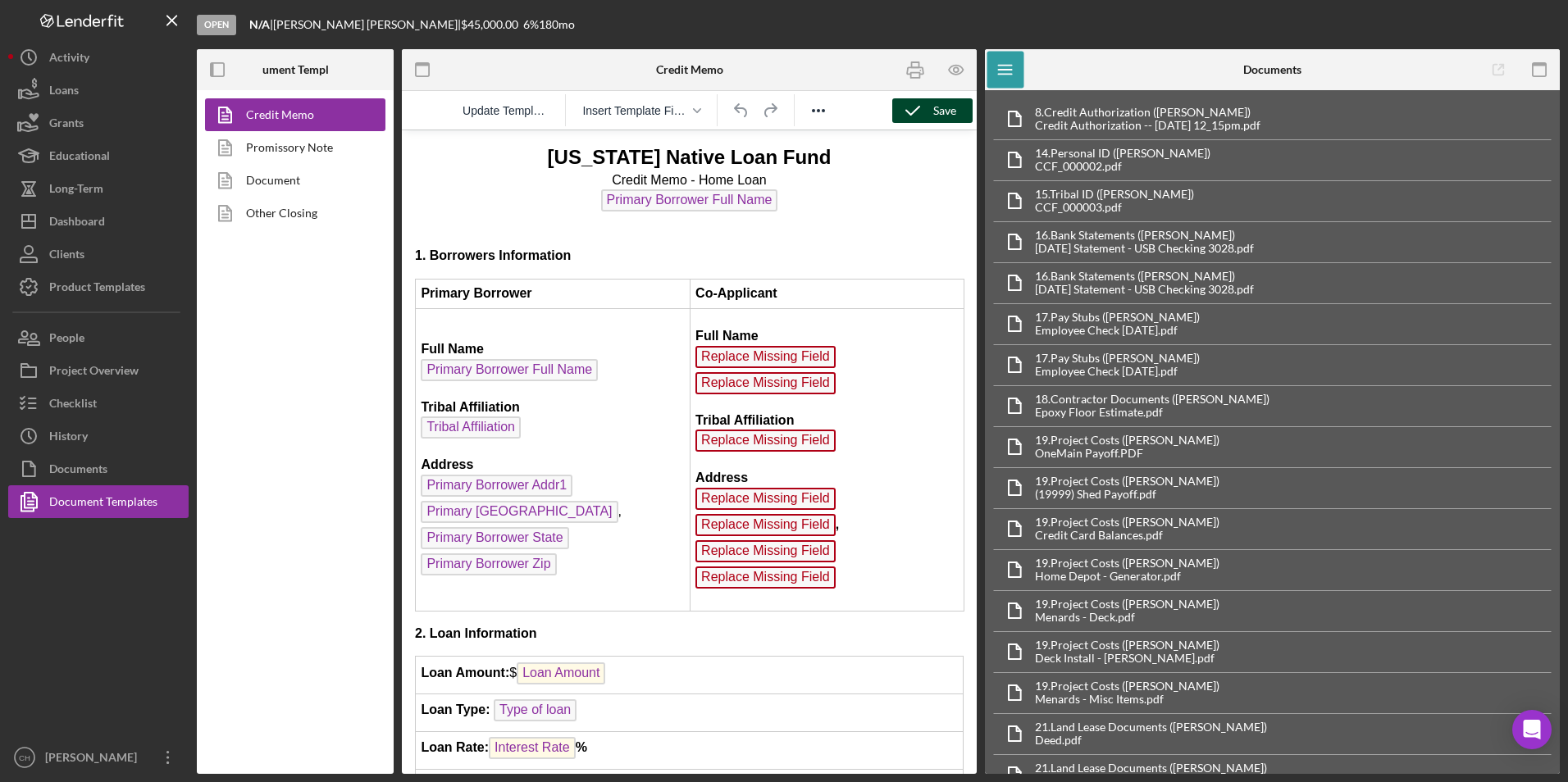
click at [931, 108] on icon "button" at bounding box center [912, 110] width 41 height 41
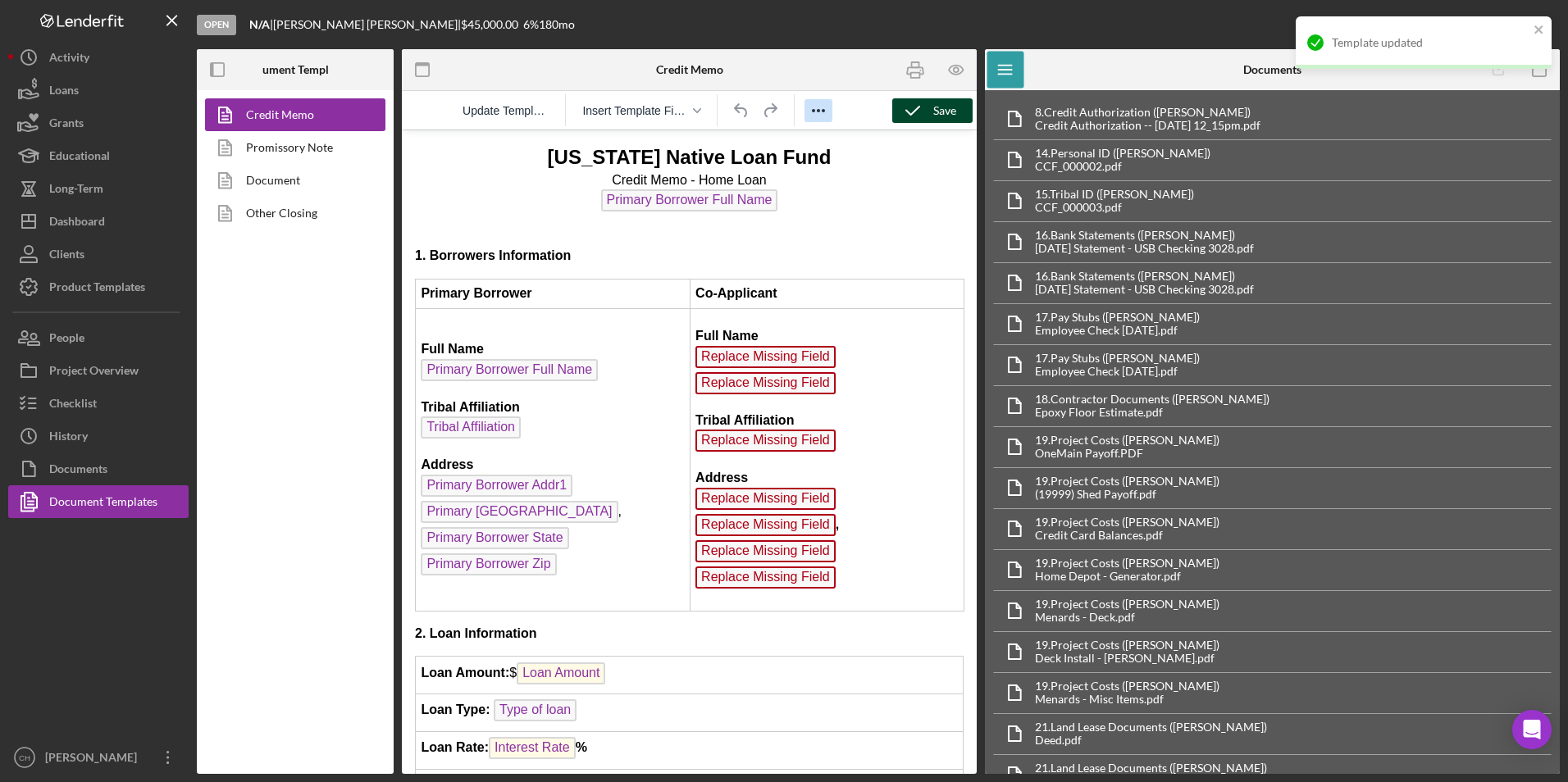
click at [817, 113] on icon "Reveal or hide additional toolbar items" at bounding box center [818, 110] width 19 height 19
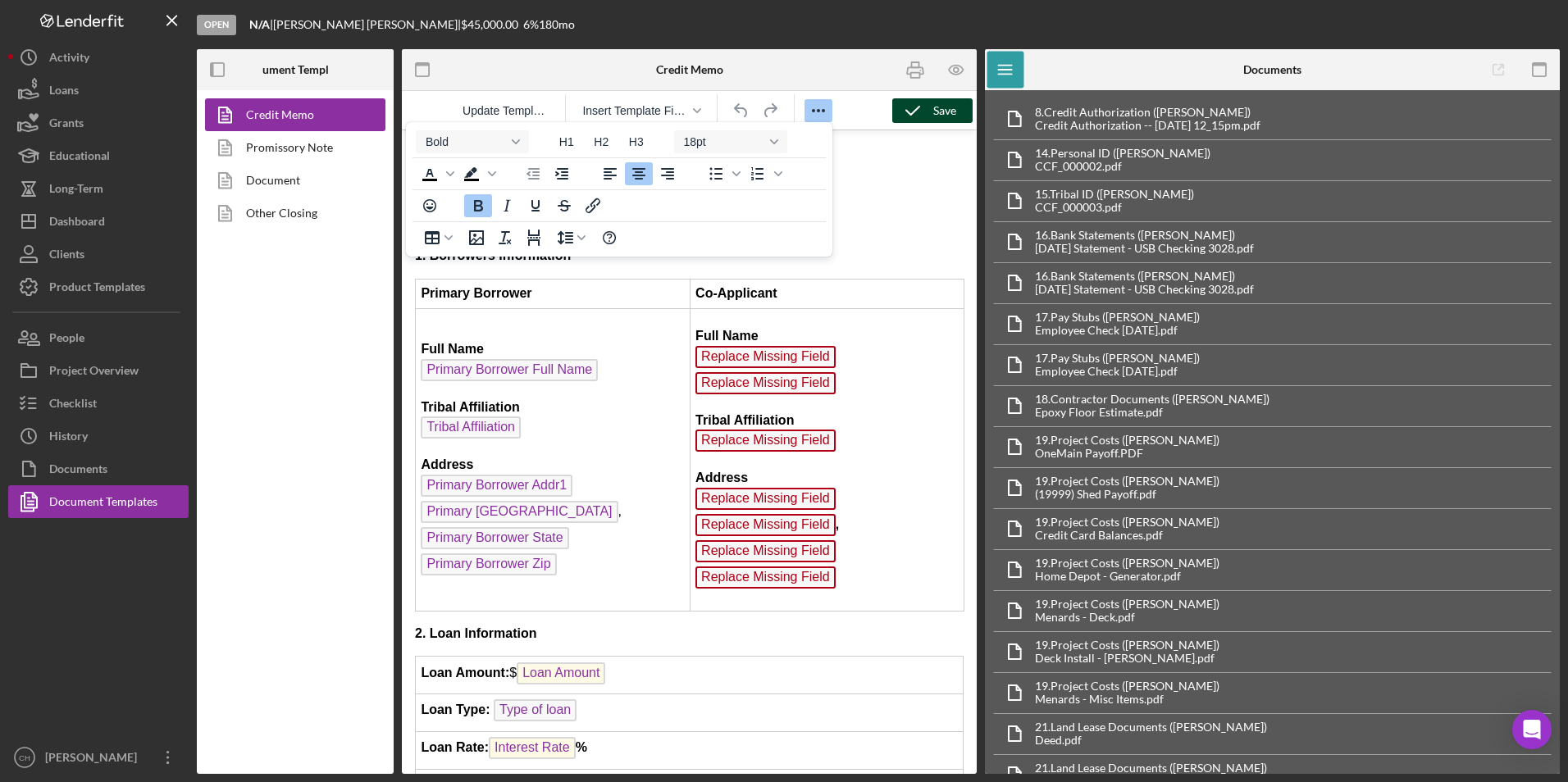
click at [817, 112] on icon "Reveal or hide additional toolbar items" at bounding box center [818, 110] width 19 height 19
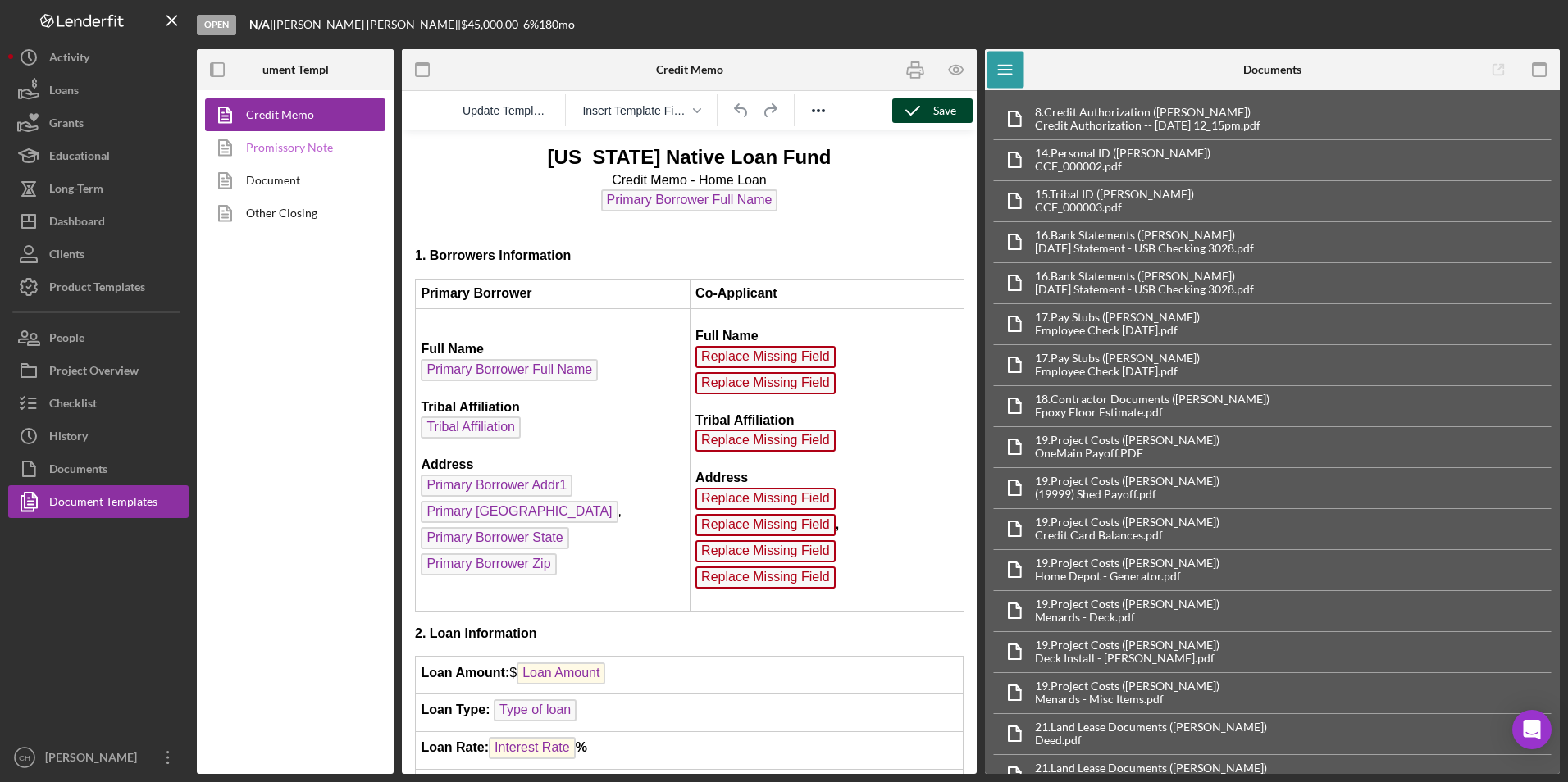
click at [335, 138] on link "Promissory Note" at bounding box center [291, 147] width 172 height 33
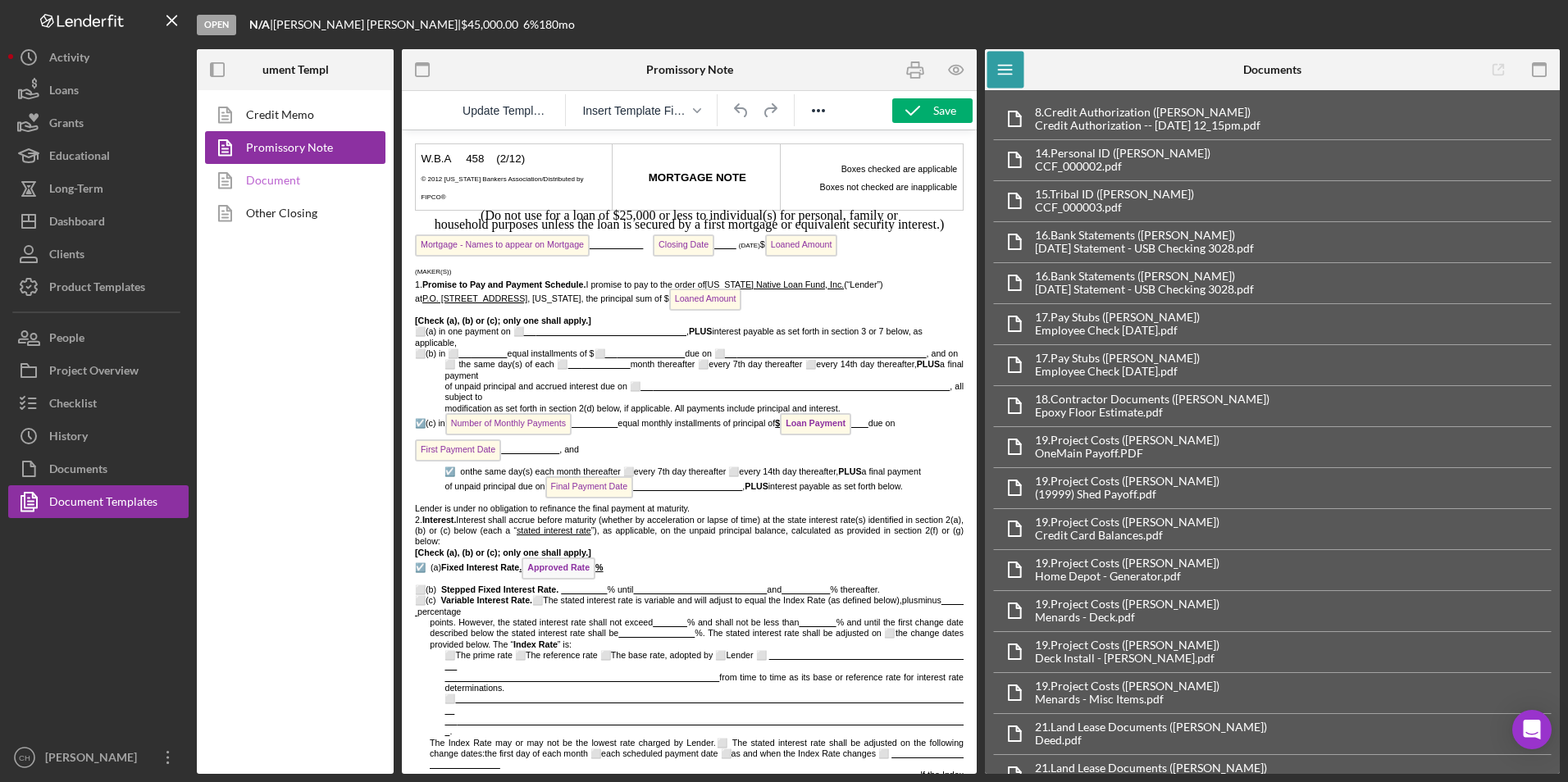
click at [286, 186] on link "Document" at bounding box center [291, 180] width 172 height 33
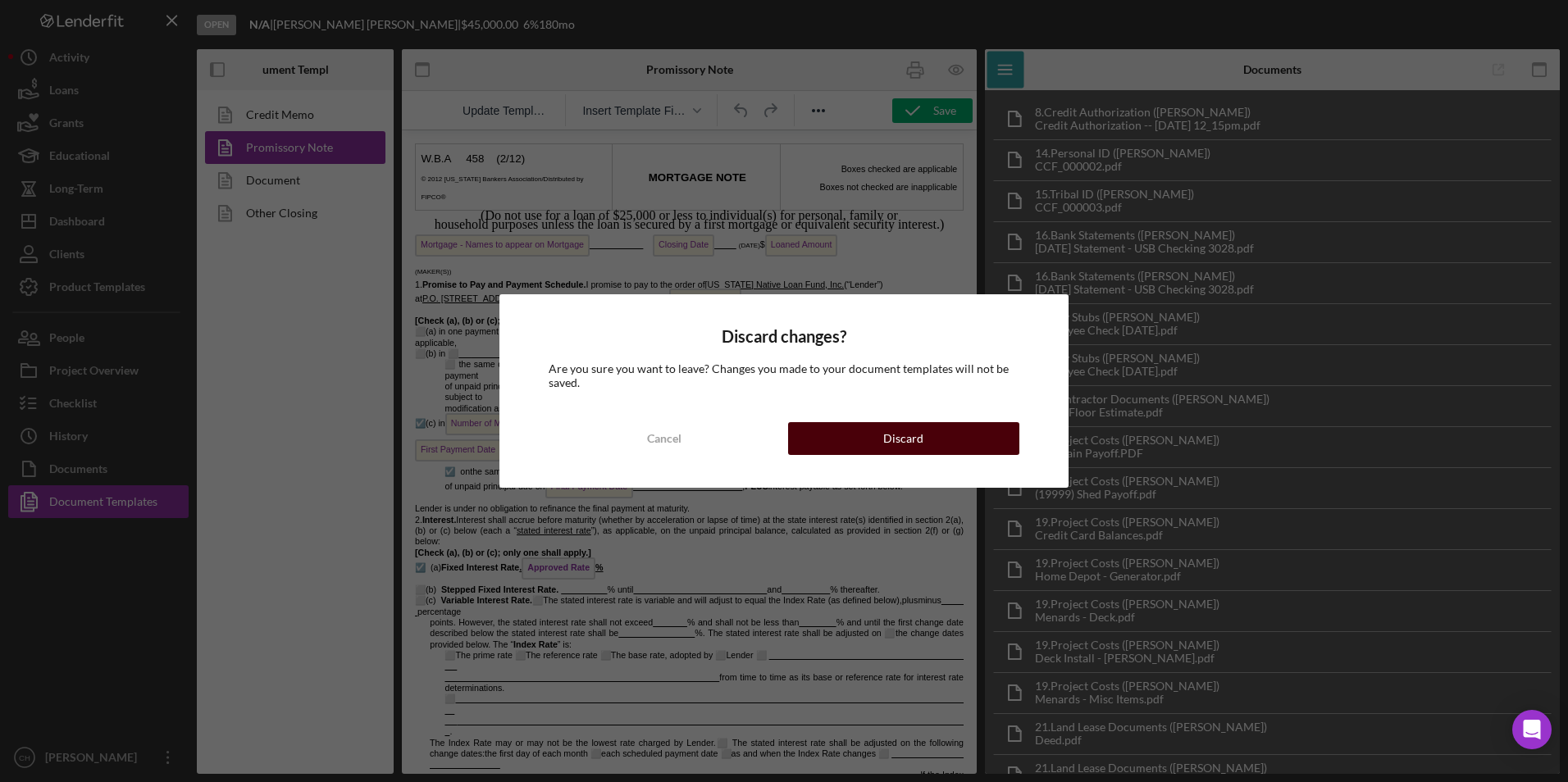
click at [816, 428] on button "Discard" at bounding box center [904, 438] width 232 height 33
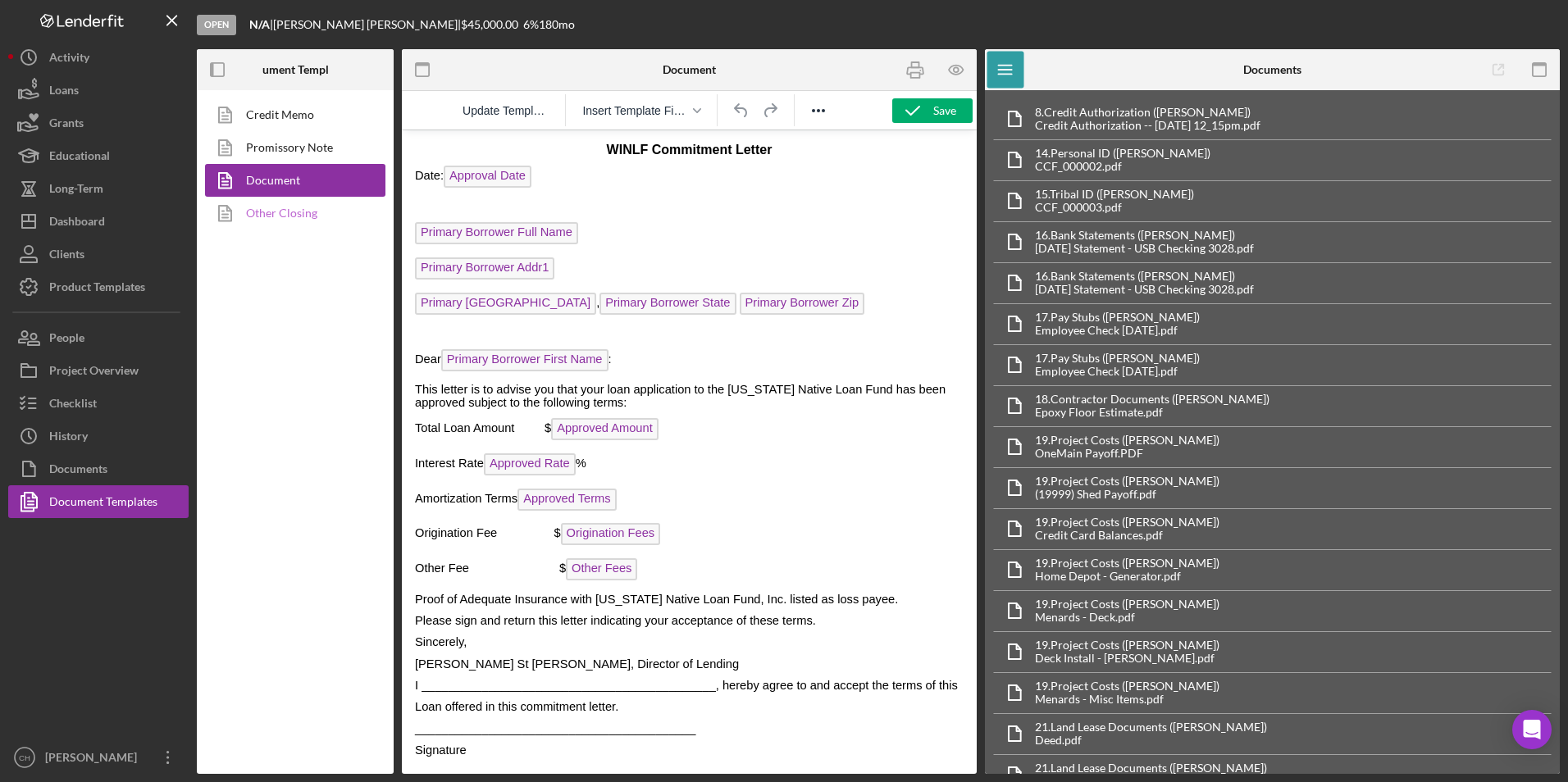
click at [290, 217] on link "Other Closing" at bounding box center [291, 213] width 172 height 33
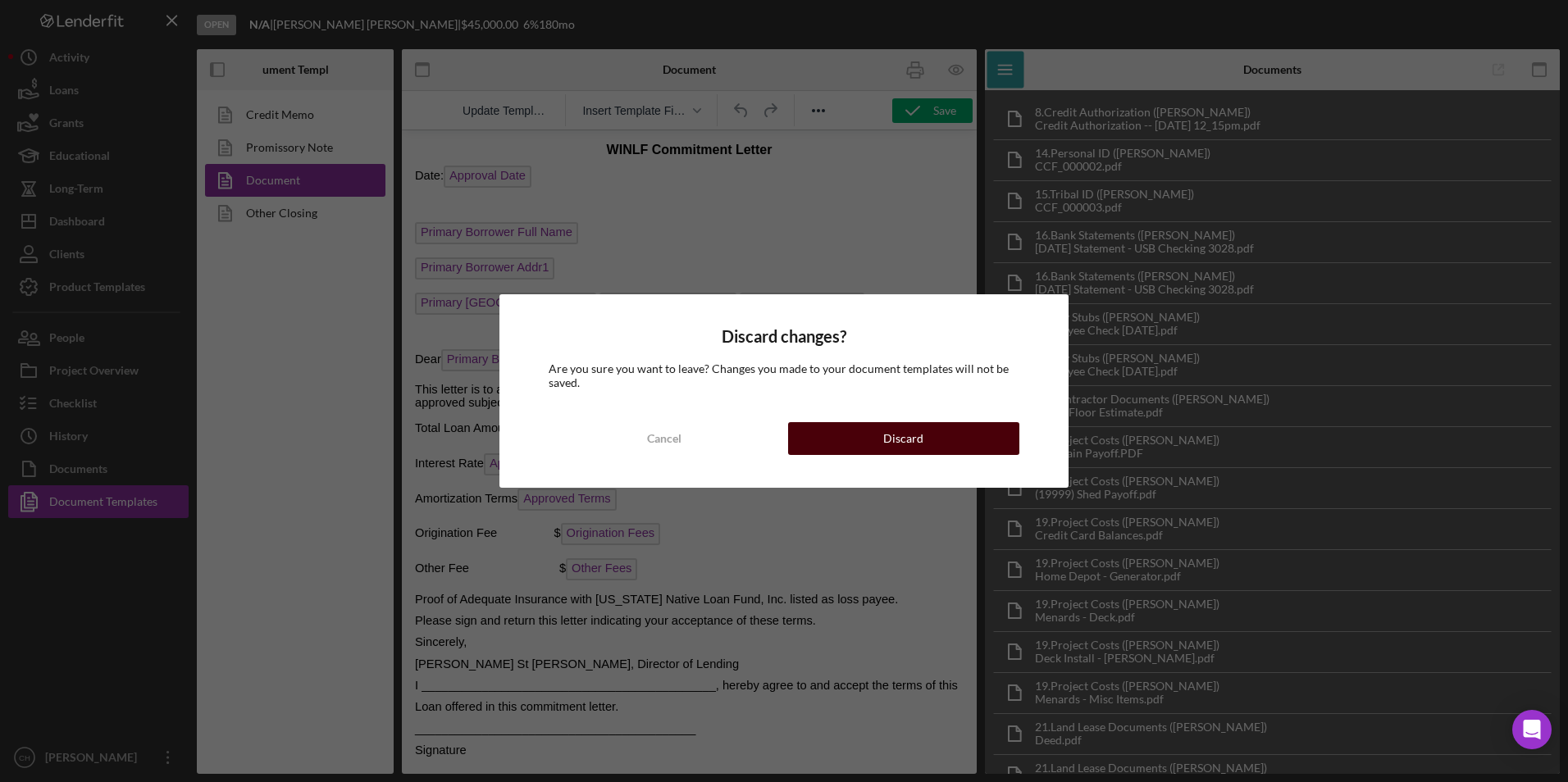
click at [849, 442] on button "Discard" at bounding box center [904, 438] width 232 height 33
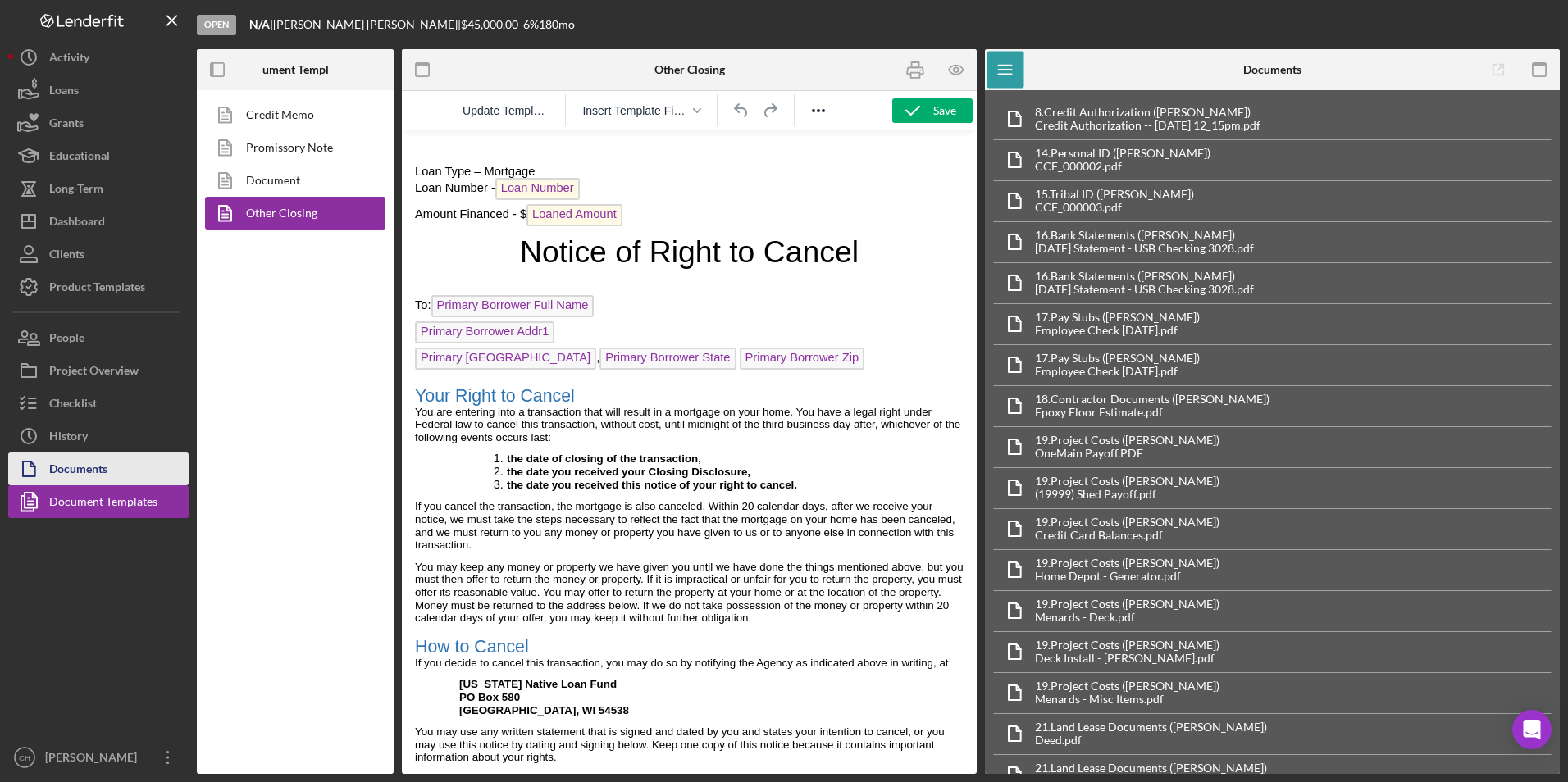
click at [134, 475] on button "Documents" at bounding box center [98, 468] width 180 height 33
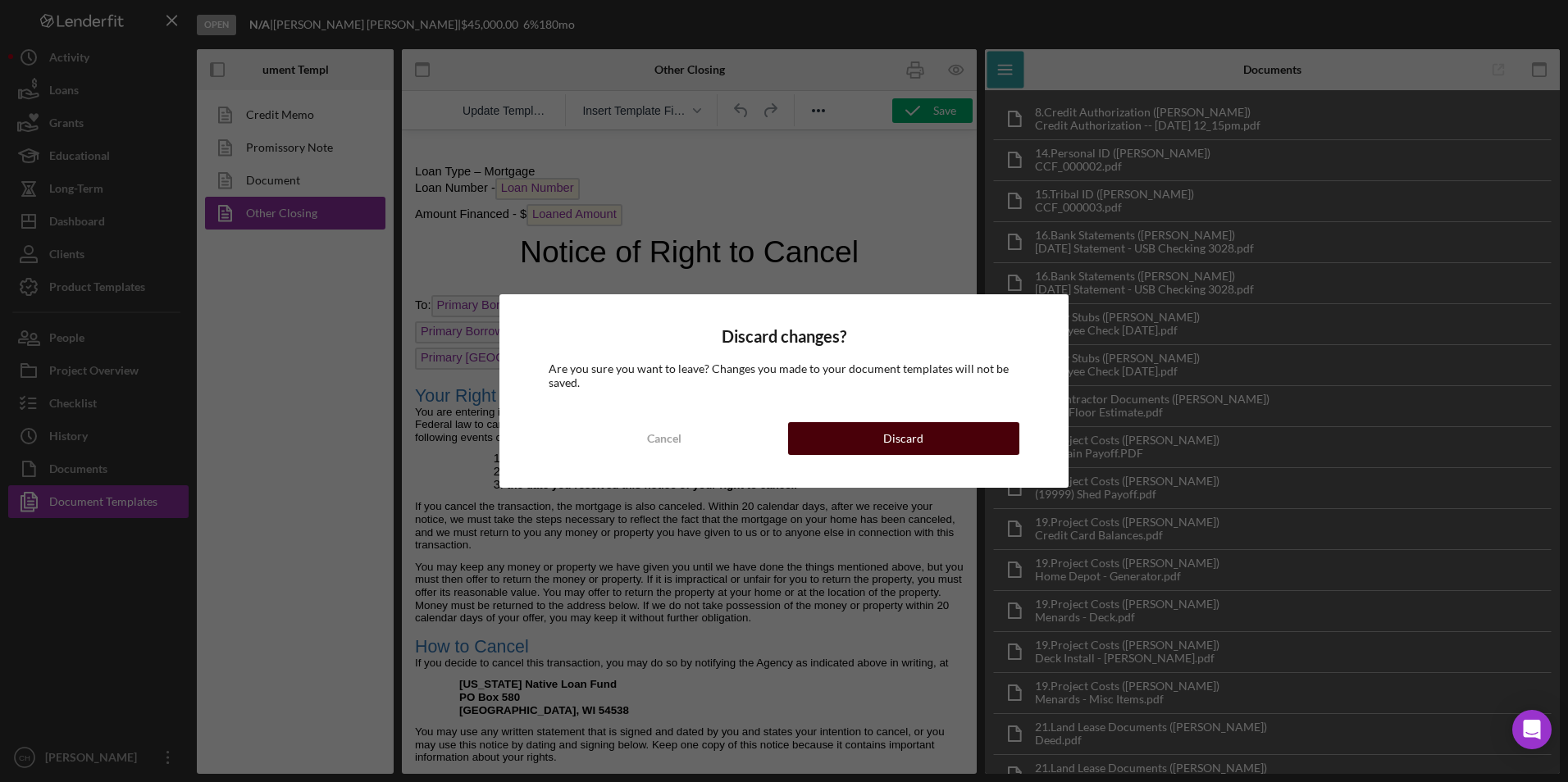
click at [852, 443] on button "Discard" at bounding box center [904, 438] width 232 height 33
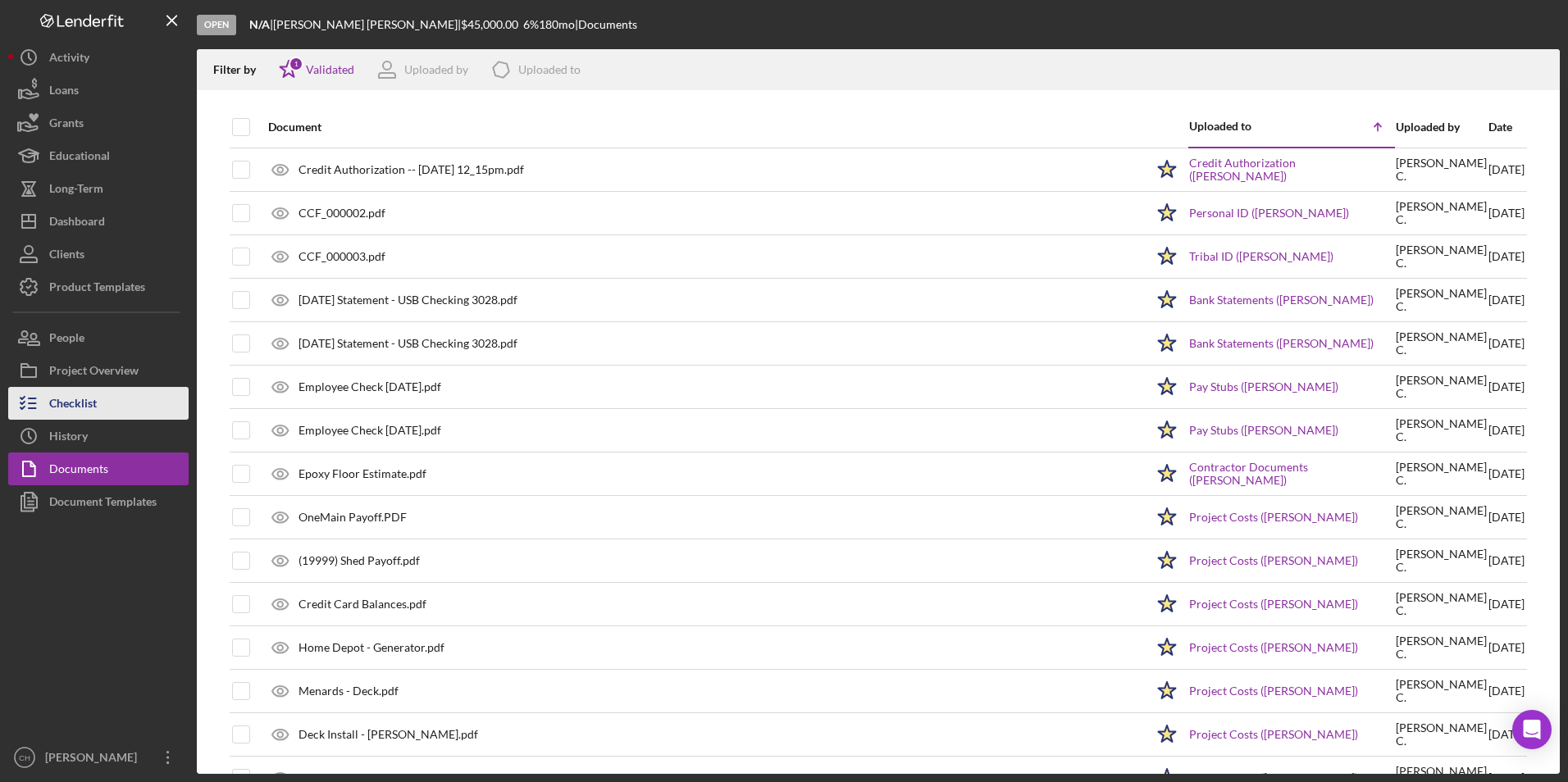
click at [47, 406] on icon "button" at bounding box center [28, 403] width 41 height 41
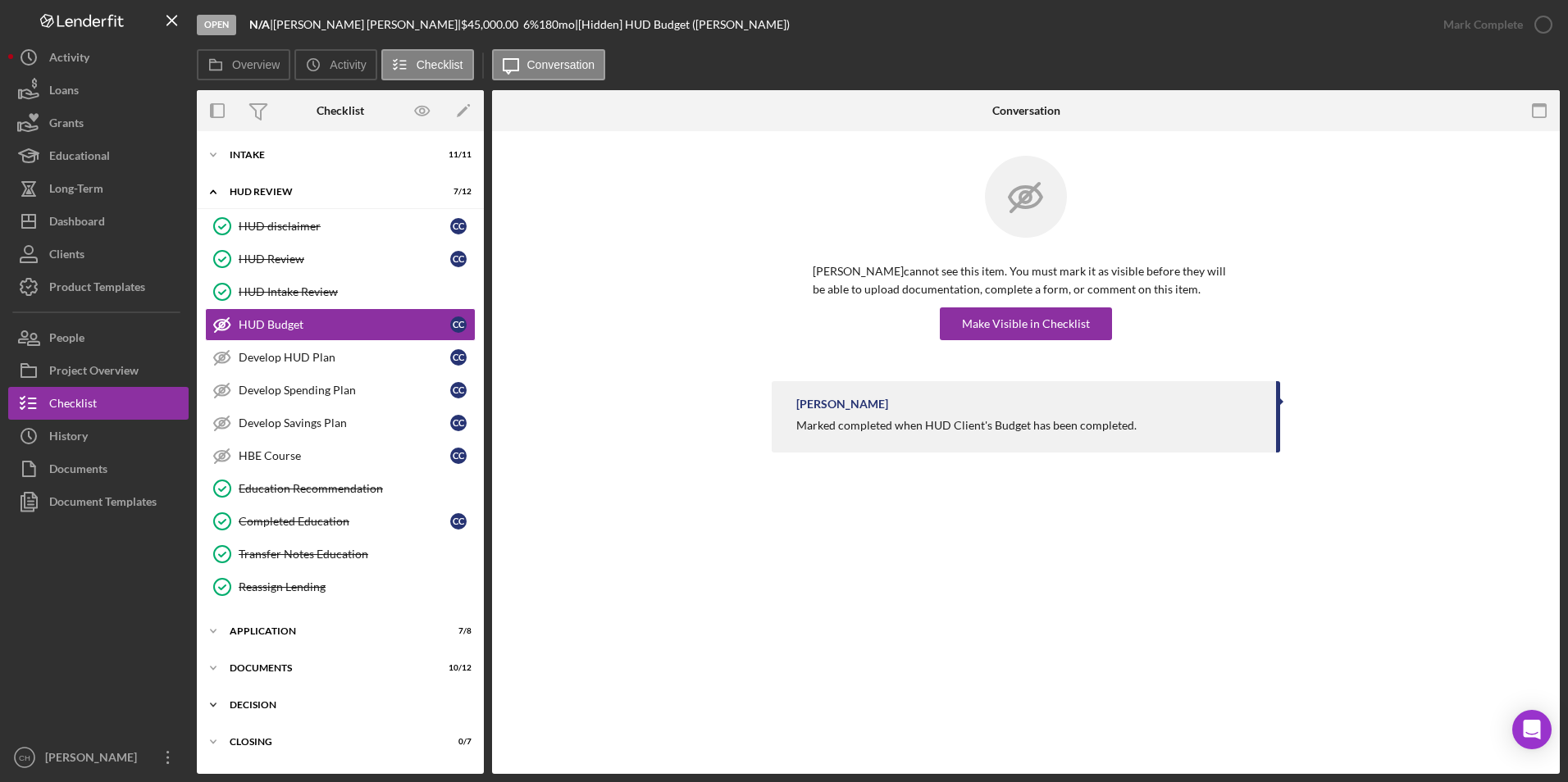
click at [255, 701] on div "Decision" at bounding box center [346, 704] width 233 height 10
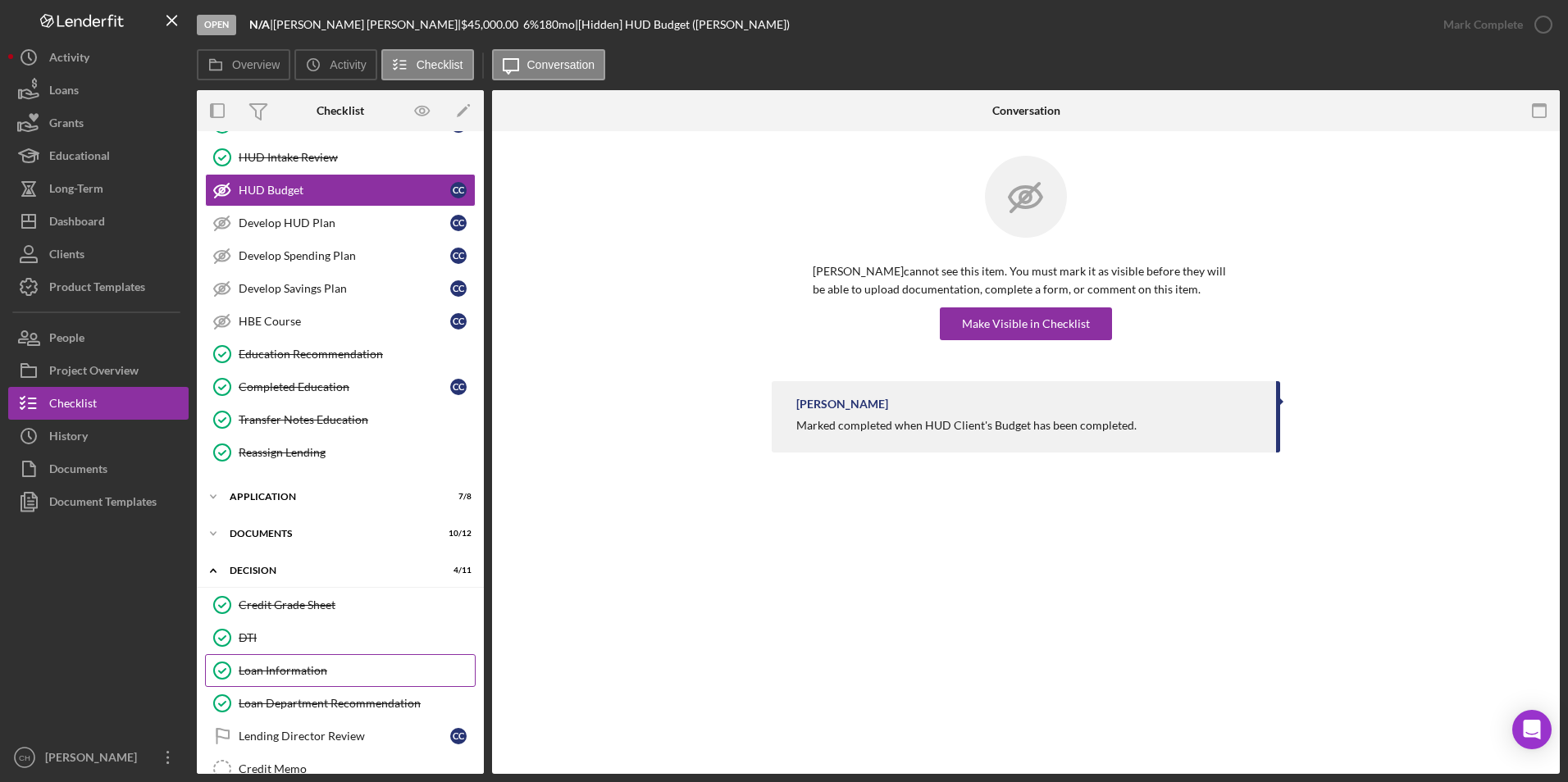
scroll to position [246, 0]
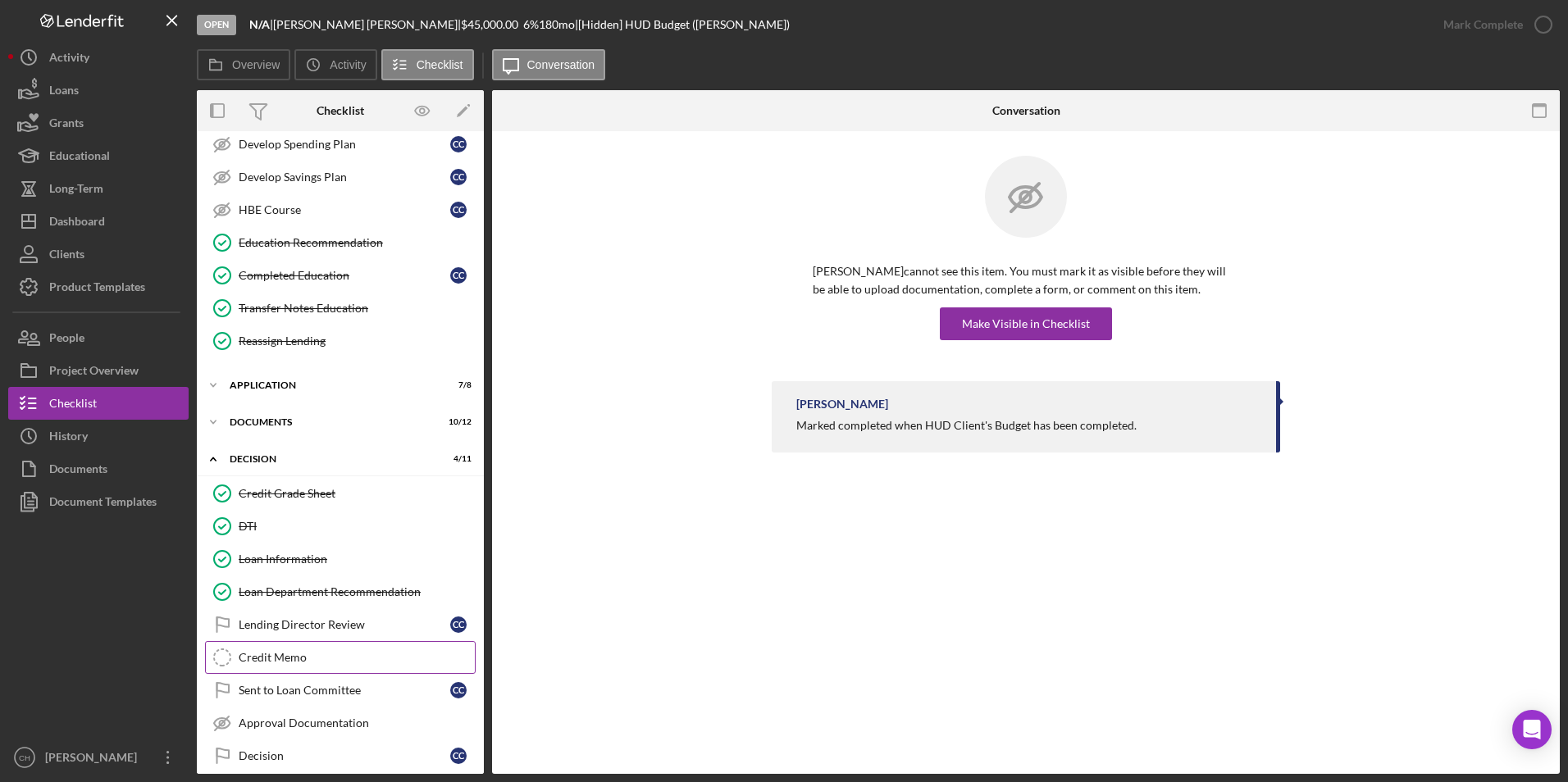
click at [278, 655] on div "Credit Memo" at bounding box center [356, 657] width 236 height 13
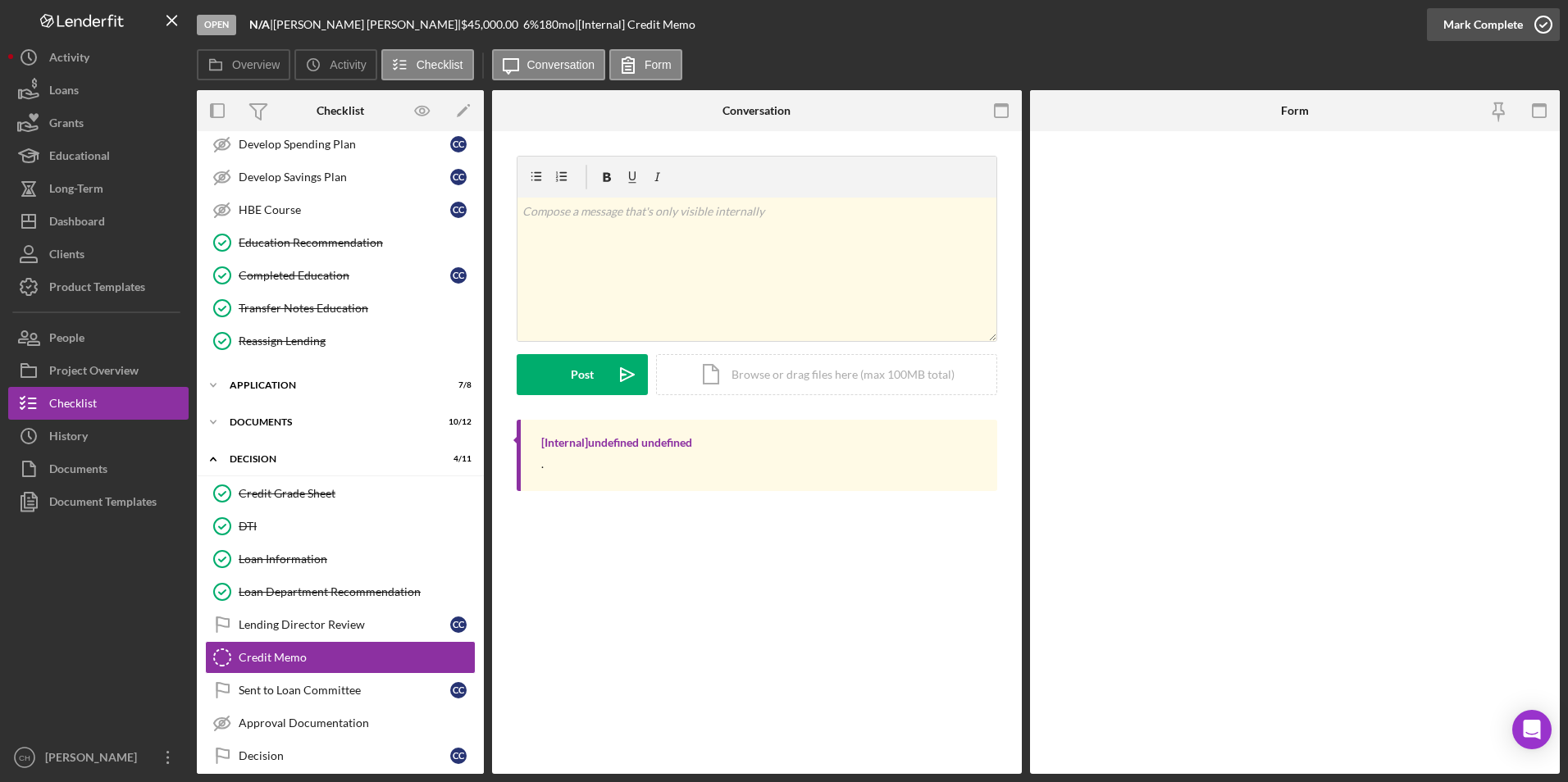
click at [1473, 14] on div "Mark Complete" at bounding box center [1483, 24] width 80 height 33
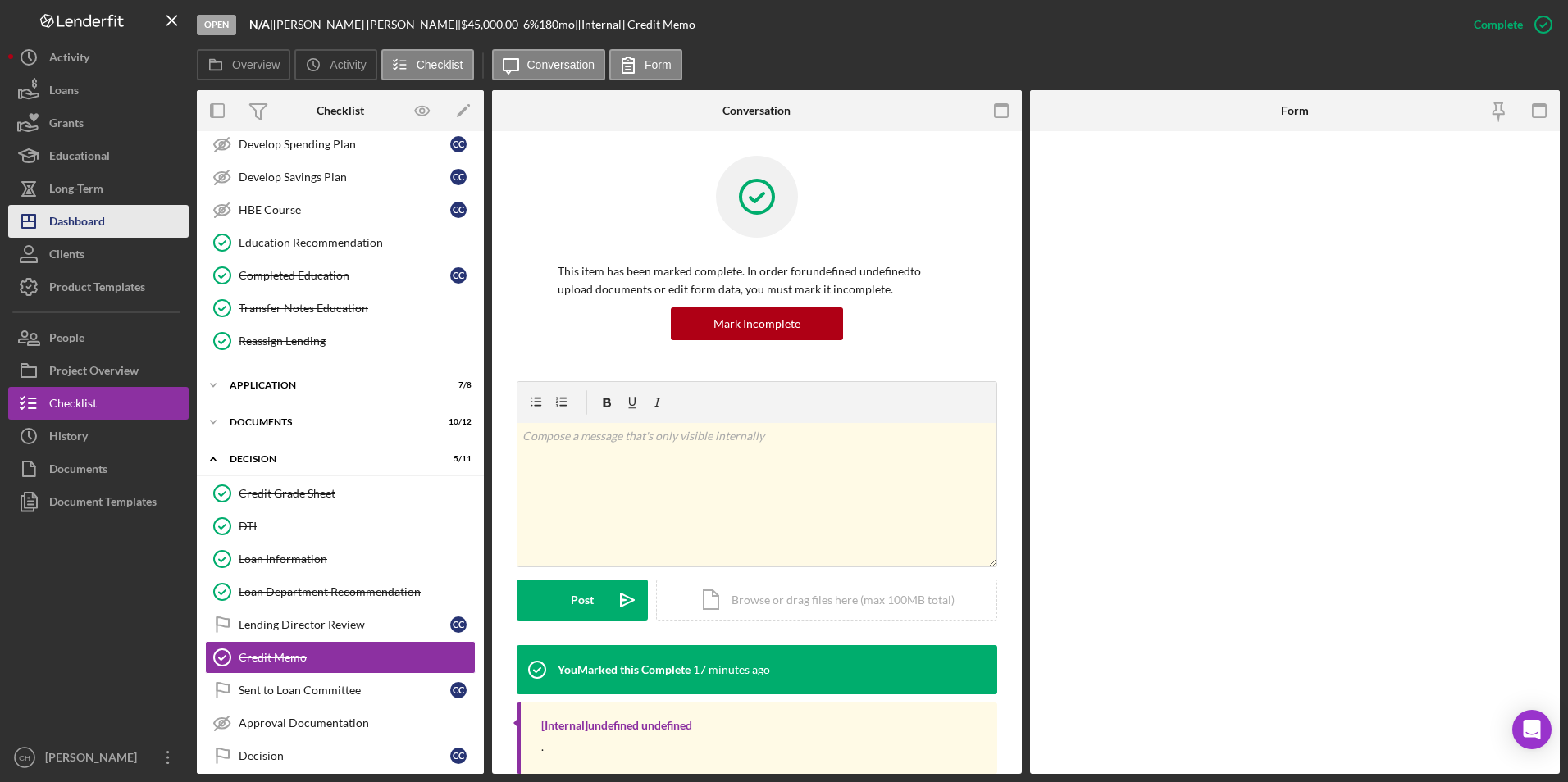
click at [89, 215] on div "Dashboard" at bounding box center [77, 224] width 56 height 37
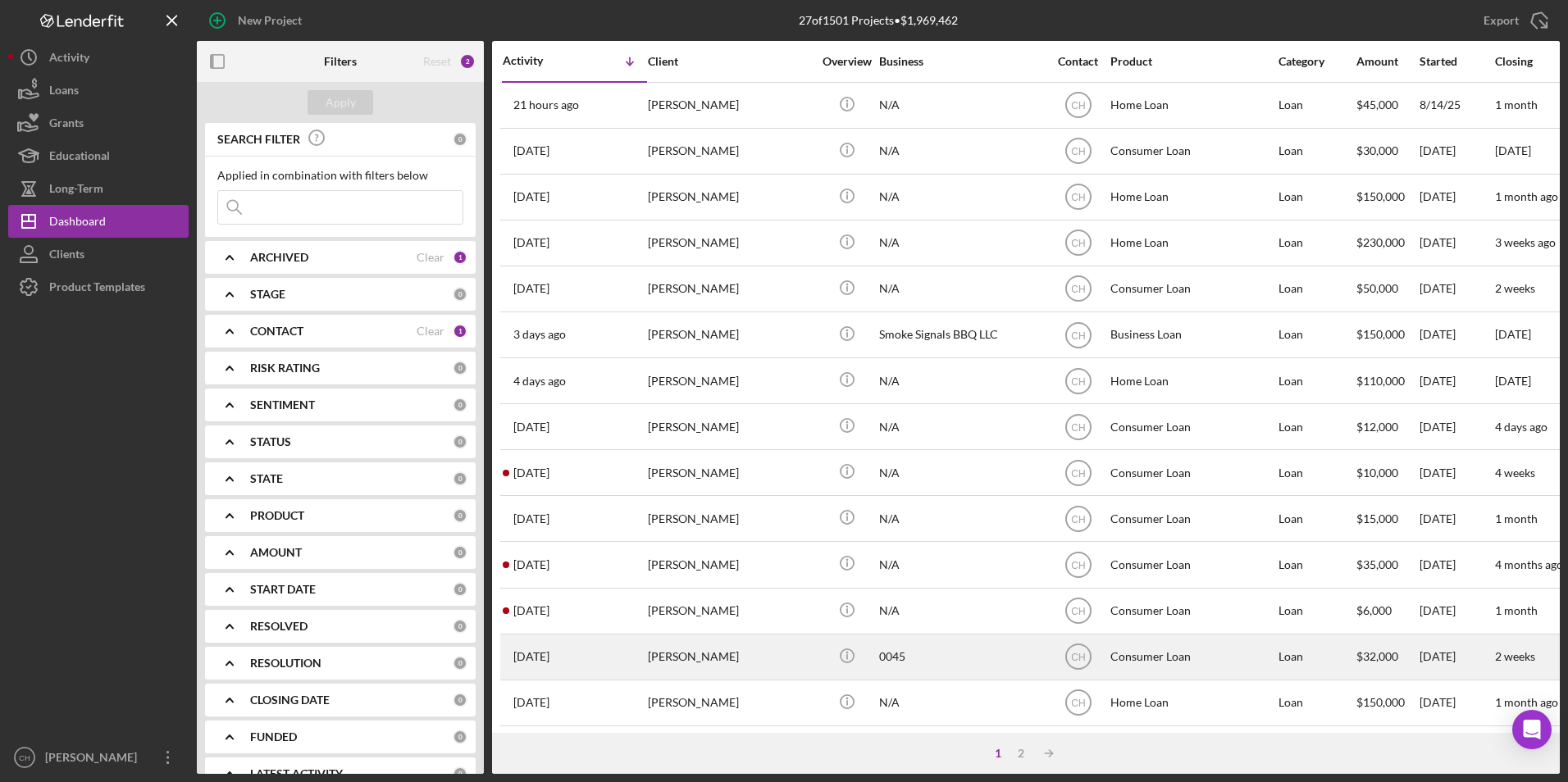
click at [695, 661] on div "[PERSON_NAME]" at bounding box center [730, 657] width 164 height 43
